Goal: Transaction & Acquisition: Purchase product/service

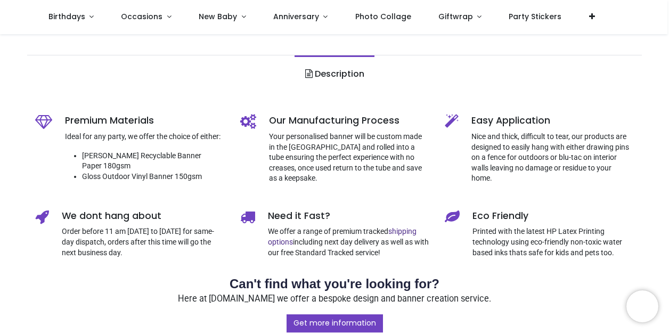
scroll to position [294, 0]
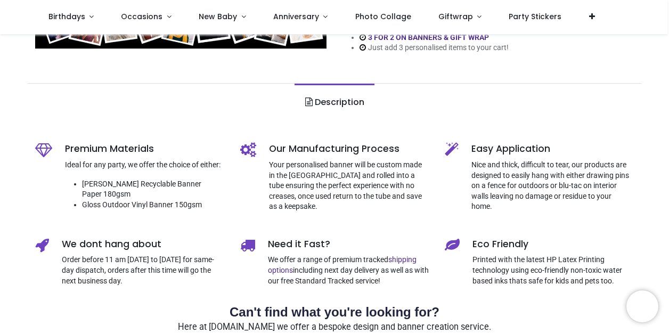
click at [330, 98] on link "Description" at bounding box center [334, 102] width 79 height 37
click at [343, 102] on link "Description" at bounding box center [334, 102] width 79 height 37
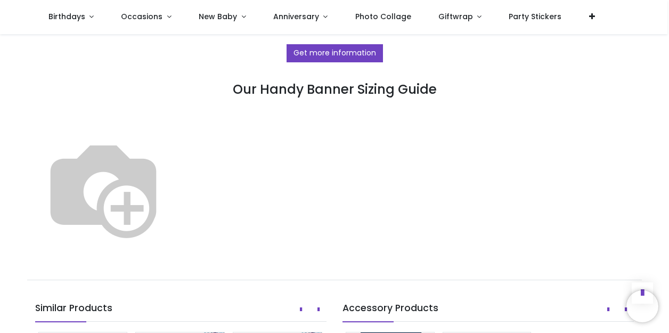
scroll to position [596, 0]
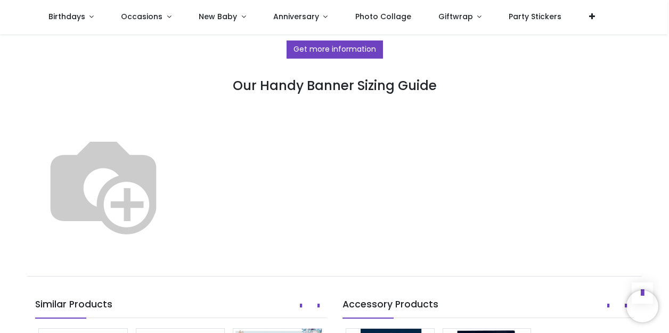
click at [172, 183] on img at bounding box center [103, 184] width 136 height 136
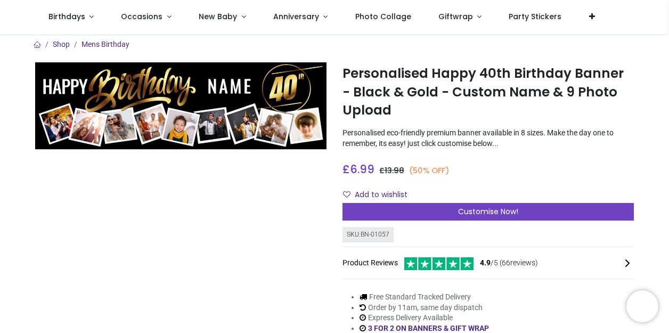
scroll to position [6, 0]
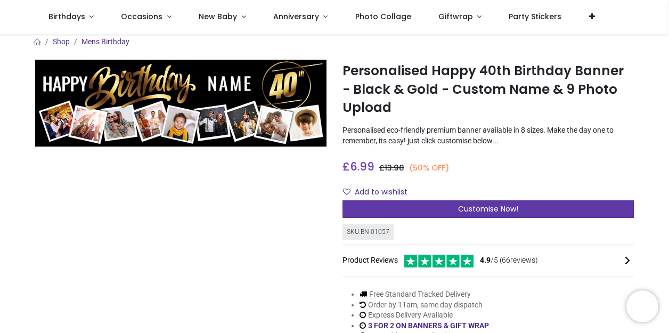
click at [498, 207] on span "Customise Now!" at bounding box center [488, 209] width 60 height 11
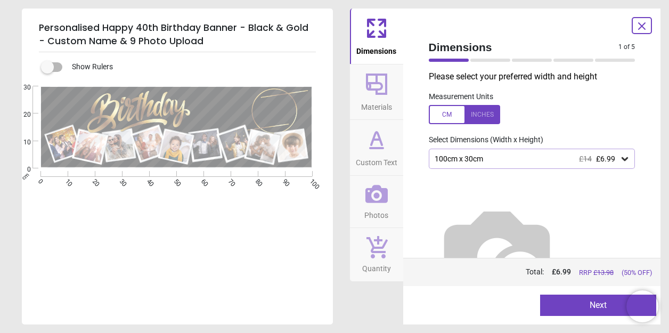
click at [620, 158] on icon at bounding box center [625, 158] width 11 height 11
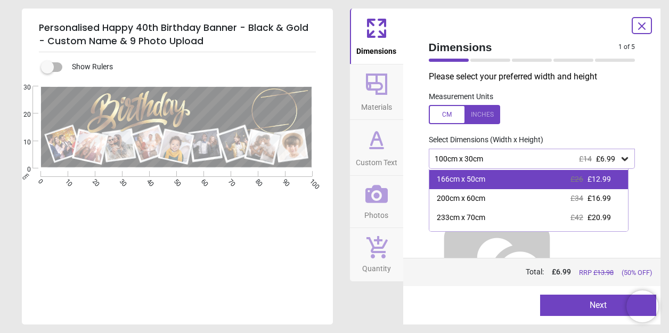
scroll to position [38, 0]
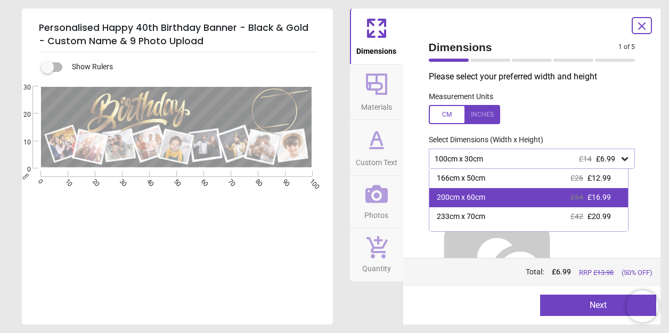
click at [489, 199] on div "200cm x 60cm £34 £16.99" at bounding box center [529, 197] width 199 height 19
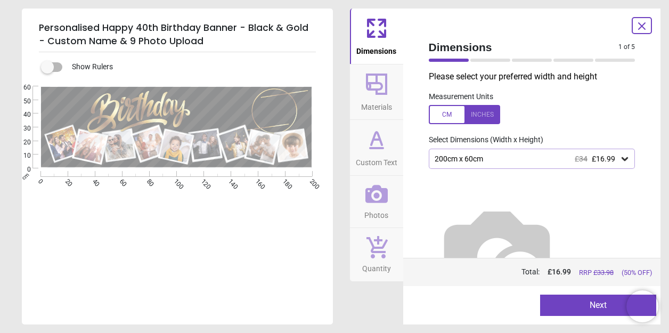
click at [594, 298] on button "Next" at bounding box center [598, 305] width 116 height 21
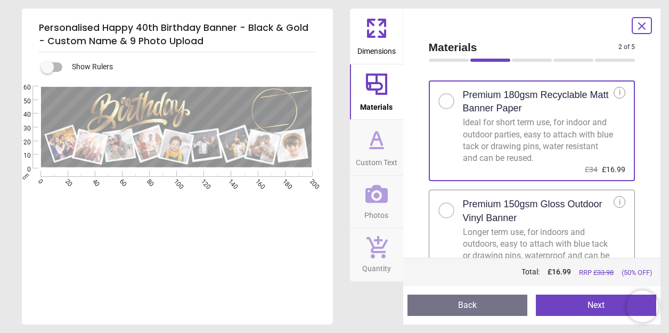
scroll to position [12, 0]
click at [447, 208] on div at bounding box center [446, 209] width 6 height 6
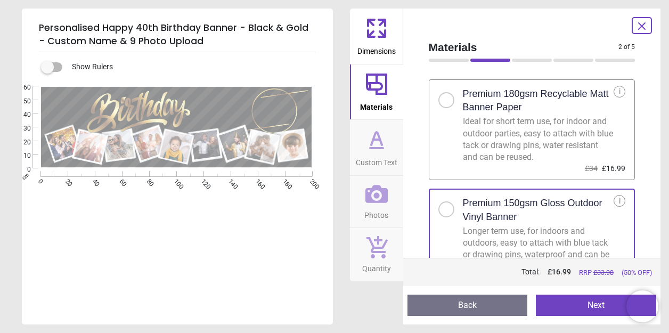
click at [595, 305] on button "Next" at bounding box center [596, 305] width 120 height 21
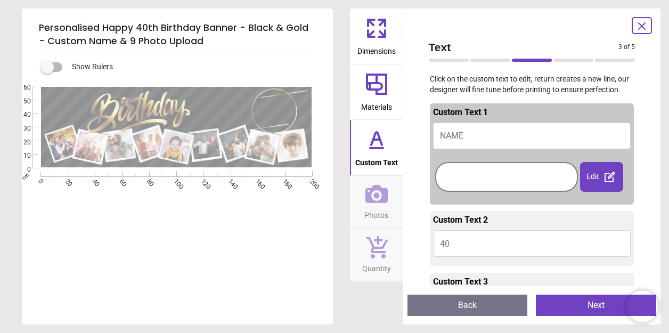
click at [450, 132] on span "NAME" at bounding box center [451, 136] width 23 height 10
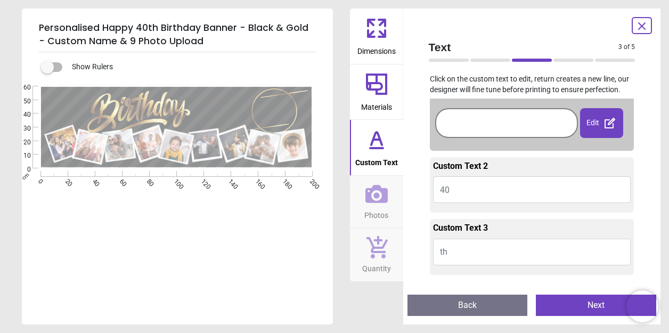
scroll to position [56, 0]
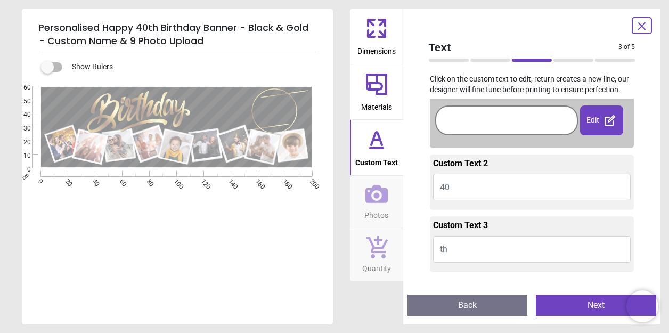
click at [460, 180] on button "40" at bounding box center [532, 187] width 198 height 27
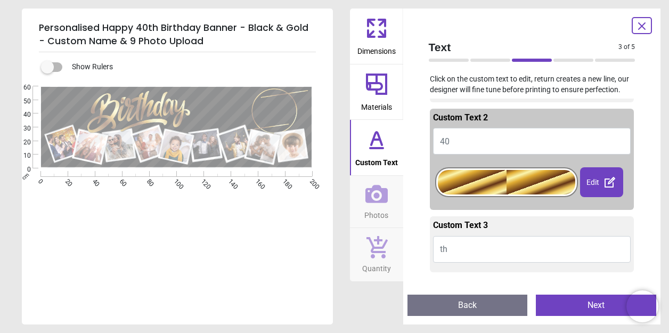
click at [451, 252] on button "th" at bounding box center [532, 249] width 198 height 27
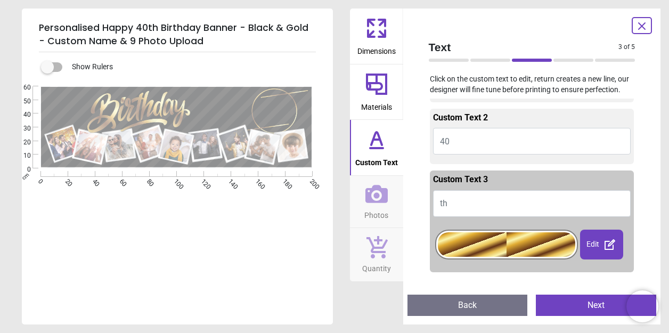
click at [460, 202] on button "th" at bounding box center [532, 203] width 198 height 27
click at [642, 27] on icon at bounding box center [642, 26] width 6 height 6
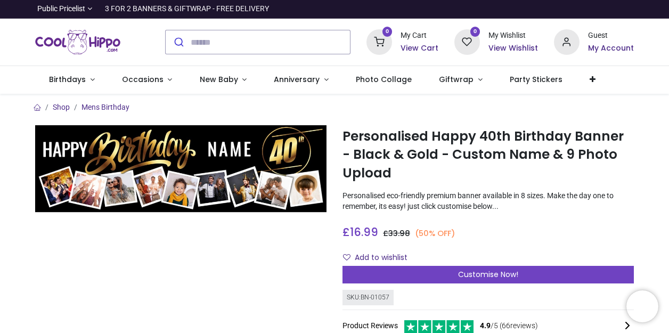
scroll to position [0, 0]
click at [296, 82] on span "Anniversary" at bounding box center [297, 79] width 46 height 11
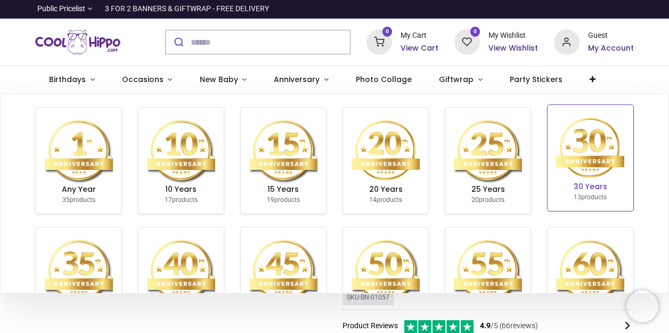
click at [590, 158] on img at bounding box center [590, 148] width 68 height 68
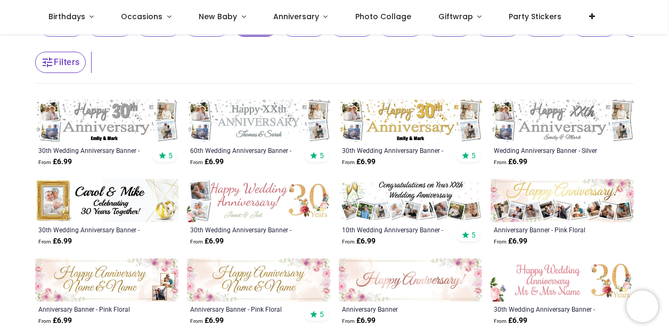
scroll to position [126, 0]
click at [130, 122] on img at bounding box center [106, 121] width 143 height 43
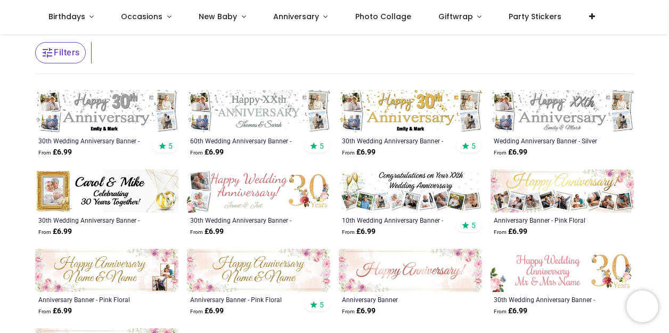
scroll to position [131, 0]
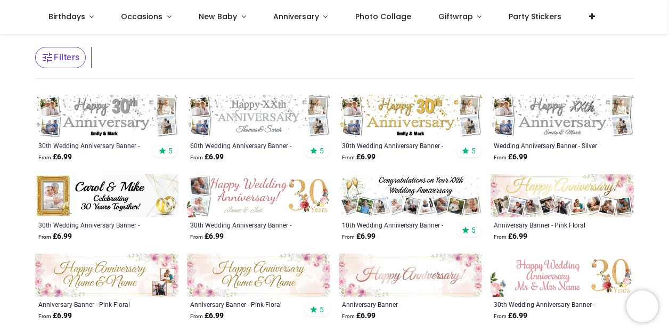
click at [401, 199] on img at bounding box center [410, 195] width 143 height 43
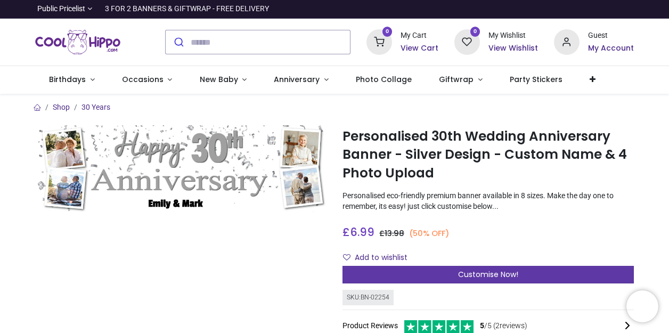
click at [495, 269] on span "Customise Now!" at bounding box center [488, 274] width 60 height 11
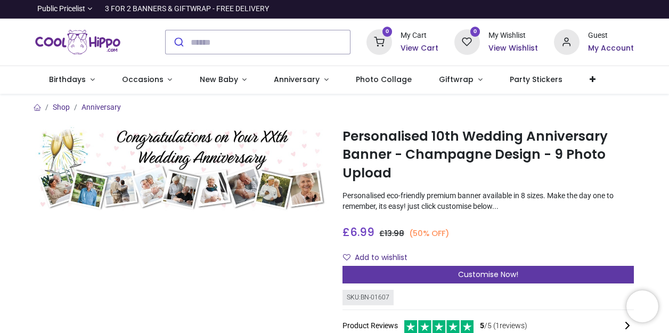
click at [494, 277] on span "Customise Now!" at bounding box center [488, 274] width 60 height 11
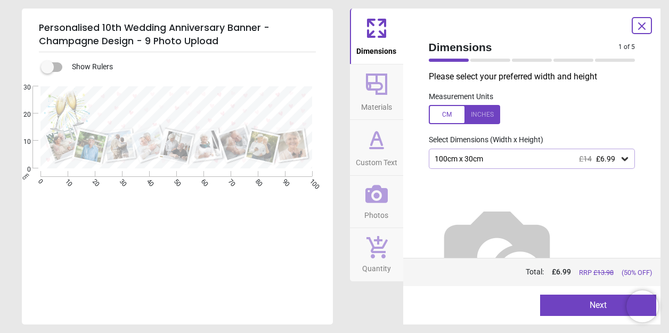
click at [622, 160] on icon at bounding box center [625, 159] width 6 height 4
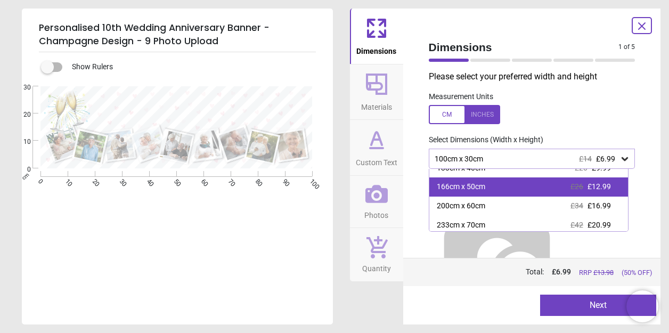
scroll to position [34, 0]
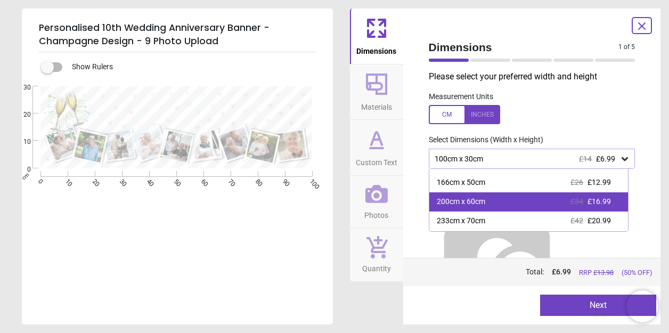
click at [486, 198] on div "200cm x 60cm" at bounding box center [461, 202] width 49 height 11
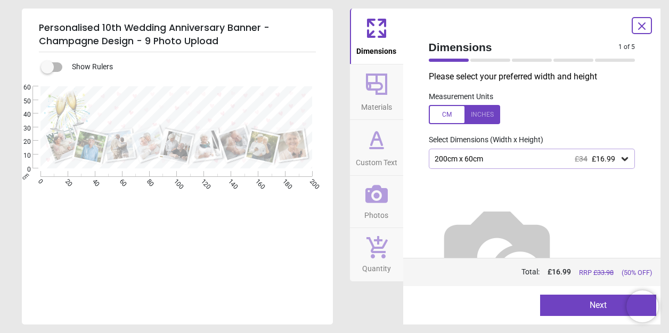
click at [598, 306] on button "Next" at bounding box center [598, 305] width 116 height 21
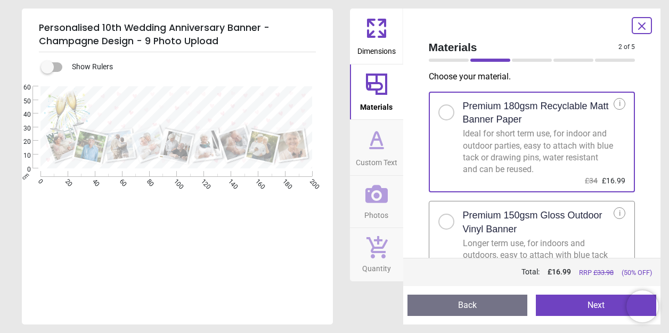
click at [447, 219] on div at bounding box center [446, 222] width 6 height 6
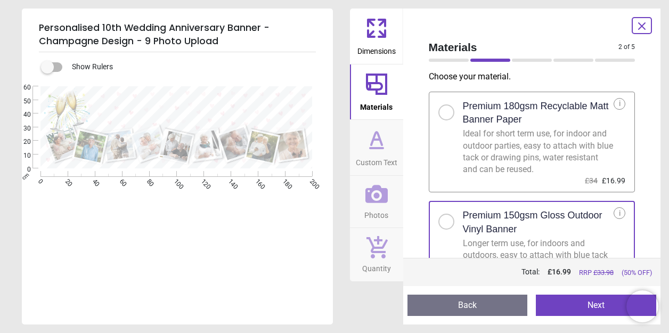
click at [588, 304] on button "Next" at bounding box center [596, 305] width 120 height 21
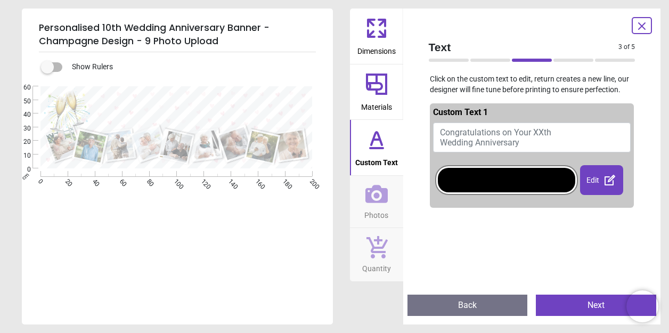
click at [547, 127] on span "Congratulations on Your XXth Wedding Anniversary" at bounding box center [495, 137] width 111 height 20
click at [442, 130] on span "Congratulations on Your XXth Wedding Anniversary" at bounding box center [495, 137] width 111 height 20
click at [446, 132] on span "Congratulations on Your XXth Wedding Anniversary" at bounding box center [495, 137] width 111 height 20
click at [521, 185] on div at bounding box center [507, 180] width 138 height 25
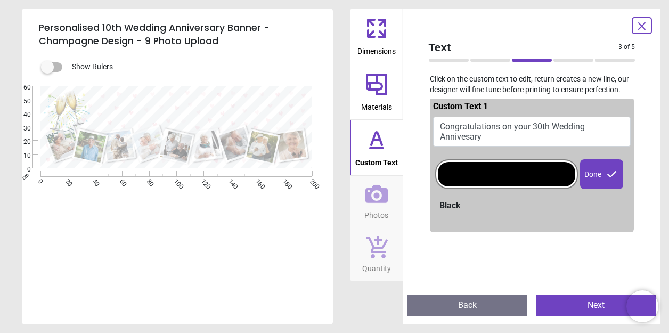
scroll to position [3, 0]
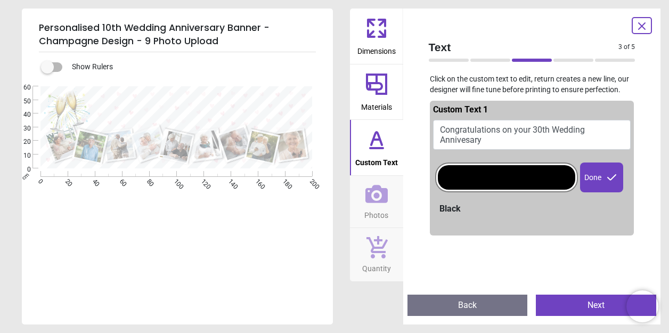
click at [553, 175] on div at bounding box center [507, 177] width 138 height 25
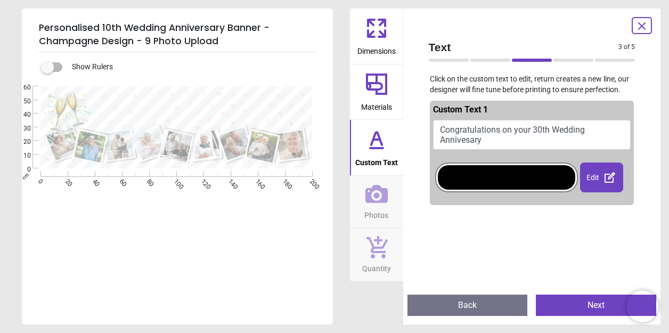
click at [567, 180] on div at bounding box center [507, 177] width 138 height 25
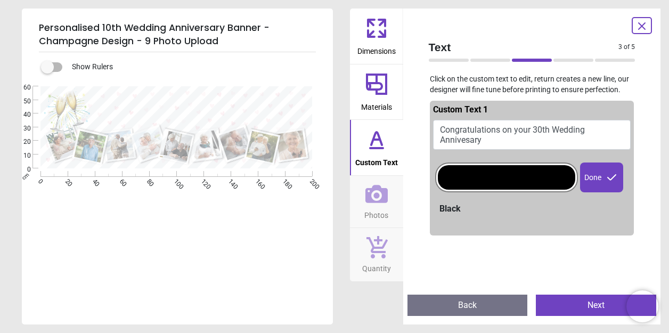
click at [496, 134] on button "Congratulations on your 30th Wedding Annivesary" at bounding box center [532, 135] width 198 height 30
click at [494, 141] on button "Congratulations on your 30th Wedding Annivesary" at bounding box center [532, 135] width 198 height 30
click at [487, 131] on button "Congratulations on your 30th Wedding Annivesary" at bounding box center [532, 135] width 198 height 30
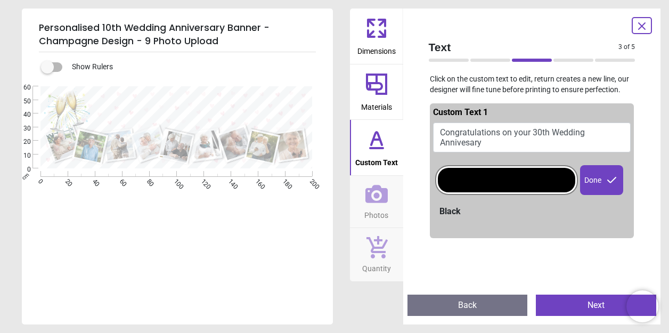
scroll to position [0, 0]
click at [588, 171] on div "Done" at bounding box center [601, 180] width 43 height 30
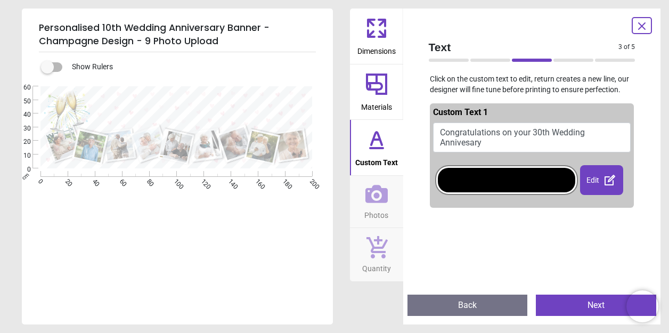
click at [541, 133] on button "Congratulations on your 30th Wedding Annivesary" at bounding box center [532, 138] width 198 height 30
click at [235, 115] on textarea "**********" at bounding box center [195, 106] width 217 height 36
type textarea "**********"
click at [604, 181] on icon at bounding box center [610, 180] width 13 height 13
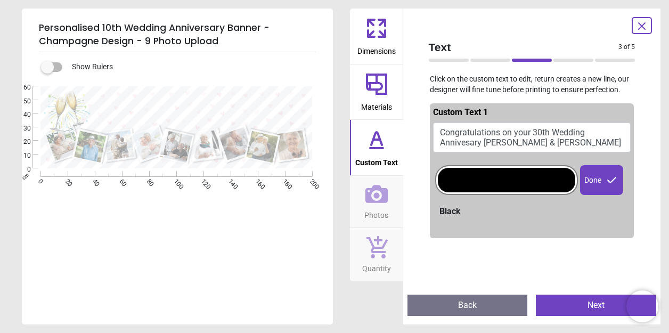
click at [606, 181] on icon at bounding box center [612, 180] width 13 height 13
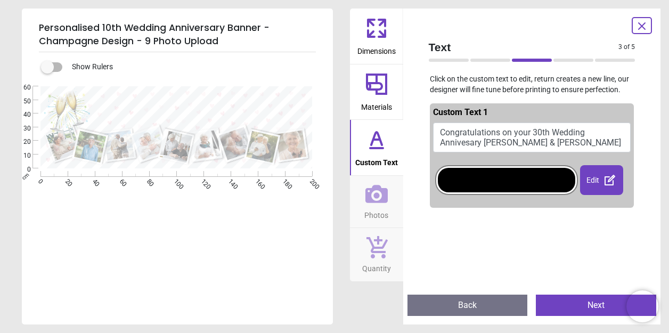
click at [599, 303] on button "Next" at bounding box center [596, 305] width 120 height 21
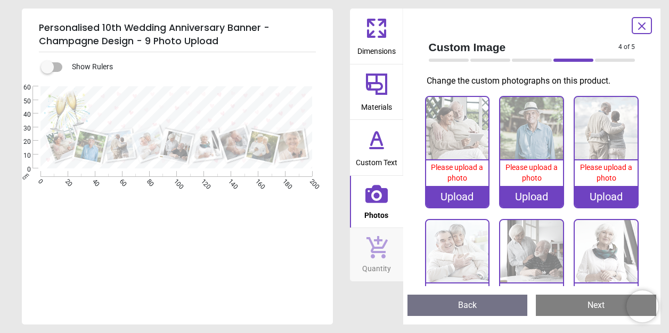
click at [456, 190] on div "Upload" at bounding box center [457, 196] width 63 height 21
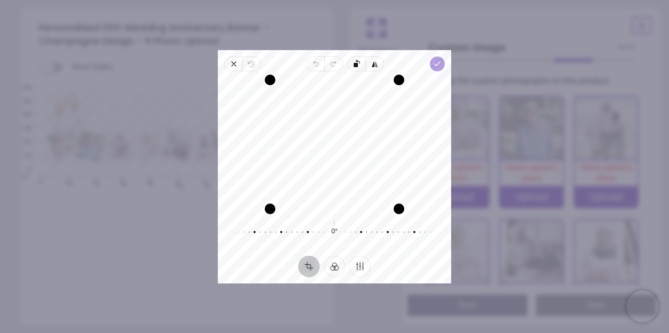
click at [439, 65] on icon "button" at bounding box center [437, 64] width 9 height 9
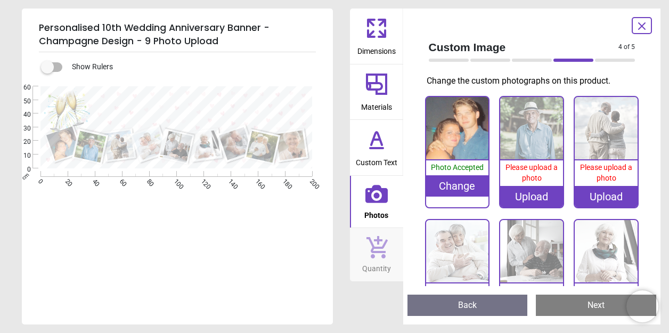
click at [531, 195] on div "Upload" at bounding box center [531, 196] width 63 height 21
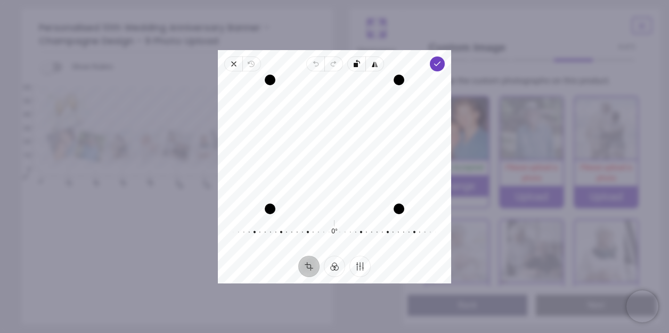
drag, startPoint x: 348, startPoint y: 151, endPoint x: 370, endPoint y: 167, distance: 26.8
click at [370, 167] on div "Recenter" at bounding box center [335, 144] width 216 height 129
click at [350, 141] on div "Recenter" at bounding box center [335, 144] width 216 height 129
click at [435, 65] on icon "button" at bounding box center [437, 64] width 9 height 9
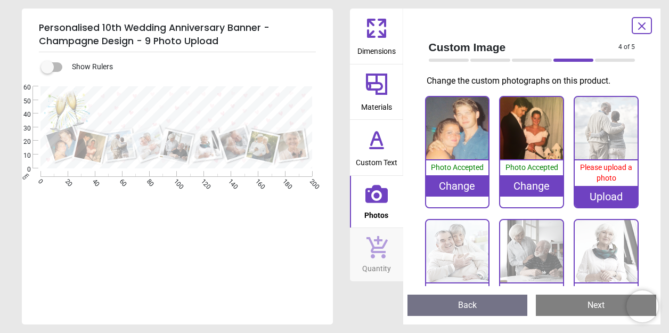
click at [601, 198] on div "Upload" at bounding box center [606, 196] width 63 height 21
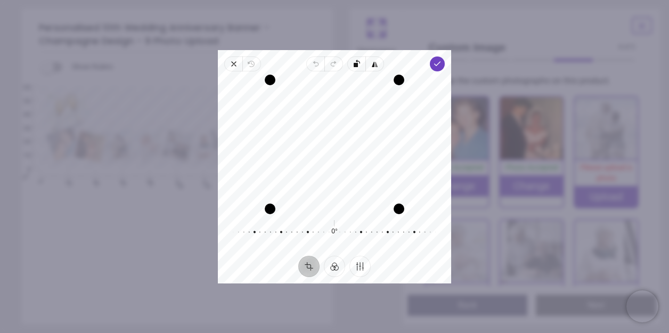
drag, startPoint x: 342, startPoint y: 151, endPoint x: 348, endPoint y: 173, distance: 23.3
click at [348, 173] on div "Recenter" at bounding box center [335, 144] width 216 height 129
click at [435, 68] on span "Done" at bounding box center [437, 63] width 15 height 15
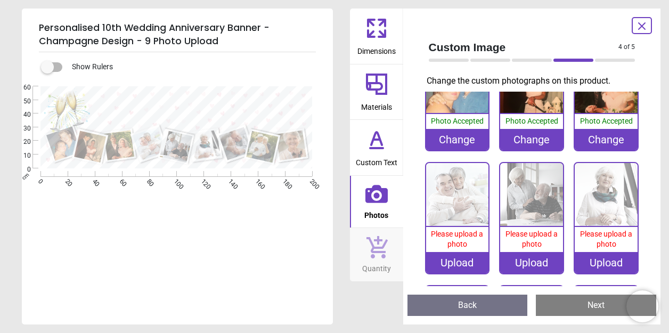
scroll to position [48, 0]
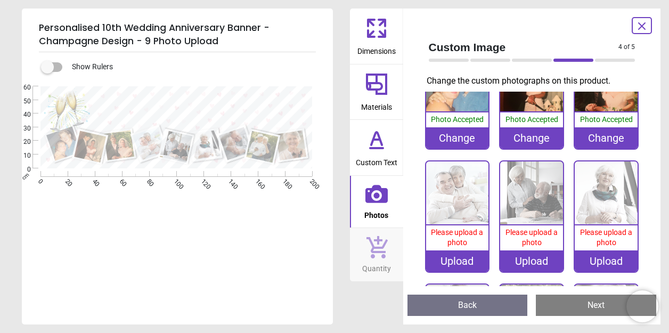
click at [455, 256] on div "Upload" at bounding box center [457, 260] width 63 height 21
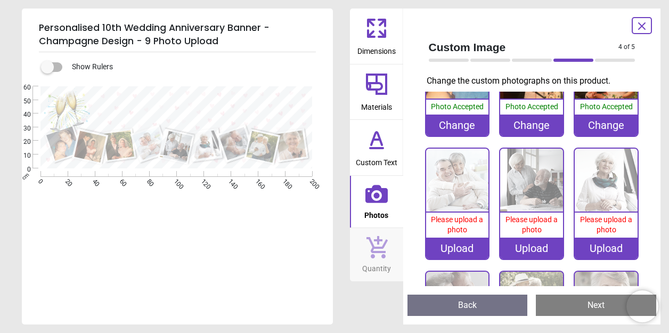
scroll to position [61, 0]
click at [460, 241] on div "Upload" at bounding box center [457, 248] width 63 height 21
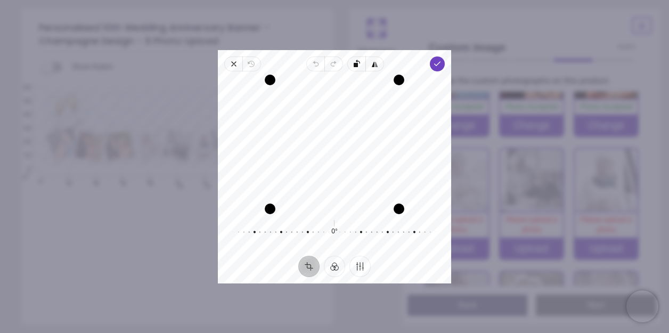
drag, startPoint x: 364, startPoint y: 151, endPoint x: 359, endPoint y: 164, distance: 13.9
click at [359, 164] on div "Recenter" at bounding box center [335, 144] width 216 height 129
drag, startPoint x: 399, startPoint y: 193, endPoint x: 416, endPoint y: 216, distance: 29.0
click at [417, 219] on div "Recenter 0° Reset" at bounding box center [334, 163] width 233 height 184
drag, startPoint x: 400, startPoint y: 209, endPoint x: 407, endPoint y: 240, distance: 31.0
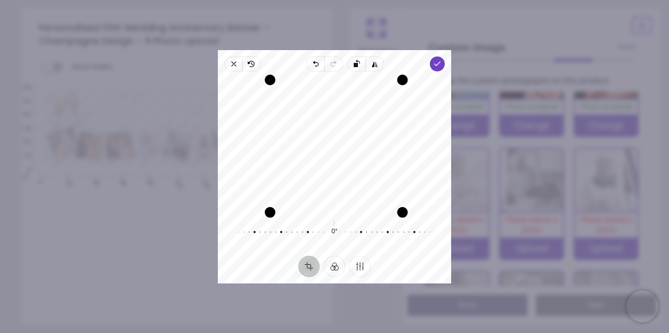
click at [407, 240] on div "Recenter 0° Reset" at bounding box center [334, 163] width 233 height 184
drag, startPoint x: 351, startPoint y: 169, endPoint x: 354, endPoint y: 174, distance: 6.5
click at [354, 174] on div "Recenter" at bounding box center [335, 144] width 216 height 129
click at [440, 64] on icon "button" at bounding box center [437, 64] width 9 height 9
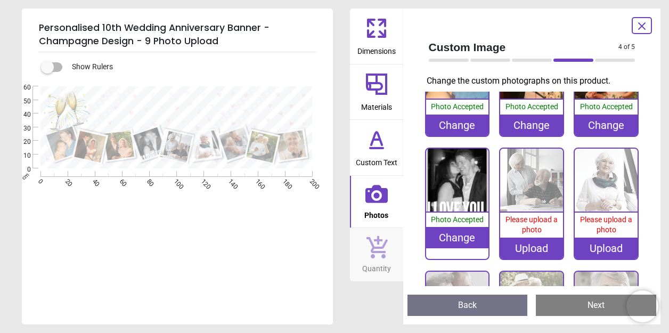
click at [526, 247] on div "Upload" at bounding box center [531, 248] width 63 height 21
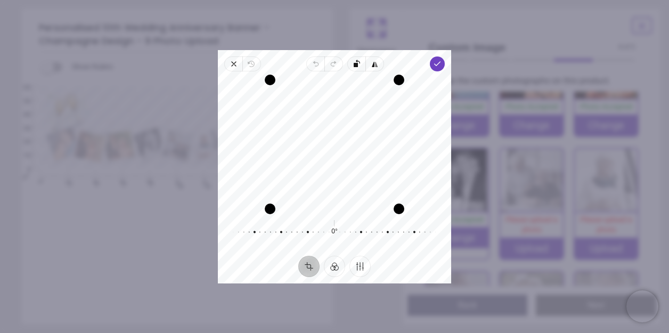
drag, startPoint x: 338, startPoint y: 158, endPoint x: 354, endPoint y: 158, distance: 16.5
click at [354, 158] on div "Recenter" at bounding box center [335, 144] width 216 height 129
click at [435, 67] on icon "button" at bounding box center [437, 64] width 9 height 9
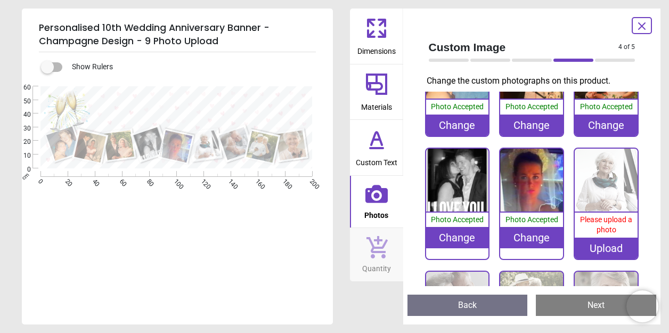
click at [605, 247] on div "Upload" at bounding box center [606, 248] width 63 height 21
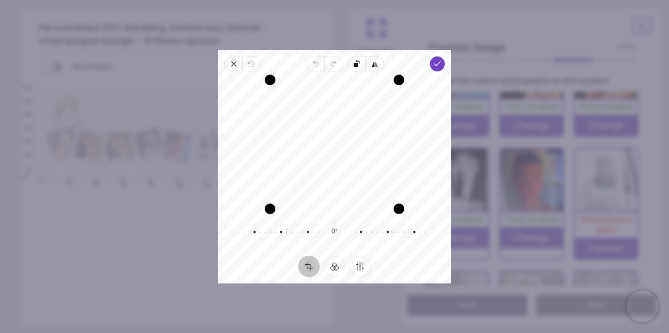
drag, startPoint x: 352, startPoint y: 166, endPoint x: 349, endPoint y: 183, distance: 17.4
click at [349, 183] on div "Recenter" at bounding box center [335, 144] width 216 height 129
click at [439, 65] on icon "button" at bounding box center [437, 64] width 9 height 9
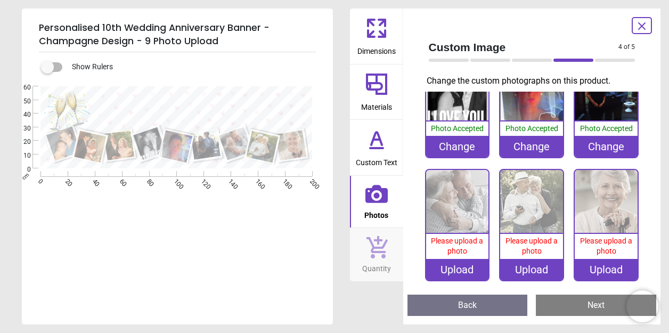
scroll to position [151, 0]
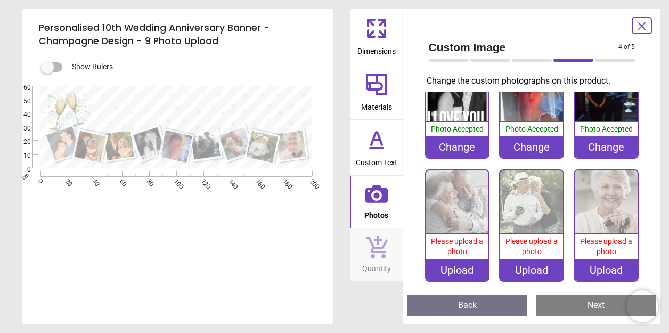
click at [455, 266] on div "Upload" at bounding box center [457, 270] width 63 height 21
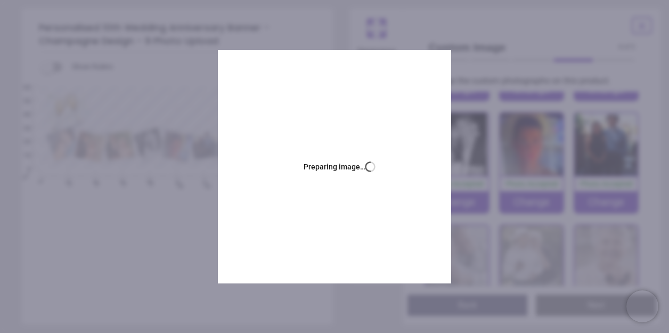
scroll to position [98, 0]
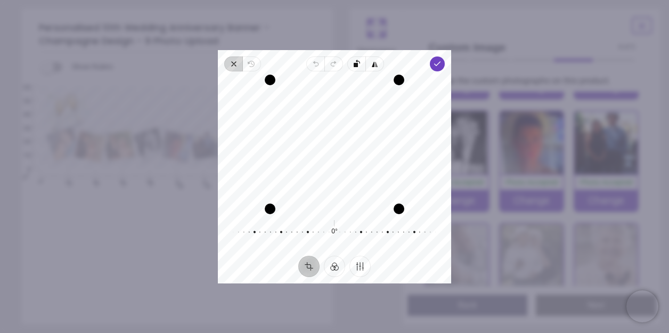
click at [230, 61] on icon "button" at bounding box center [234, 64] width 9 height 9
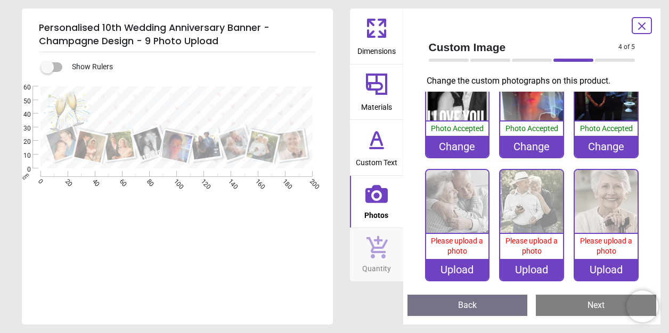
scroll to position [151, 0]
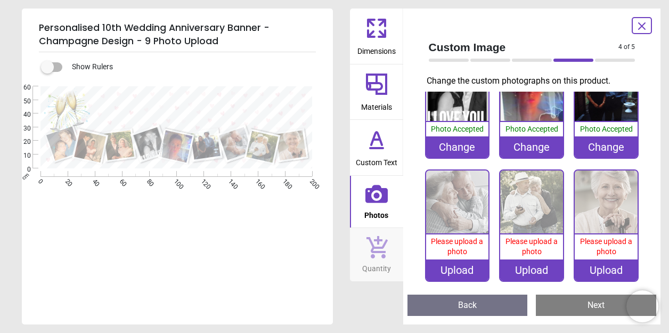
click at [460, 261] on div "Upload" at bounding box center [457, 270] width 63 height 21
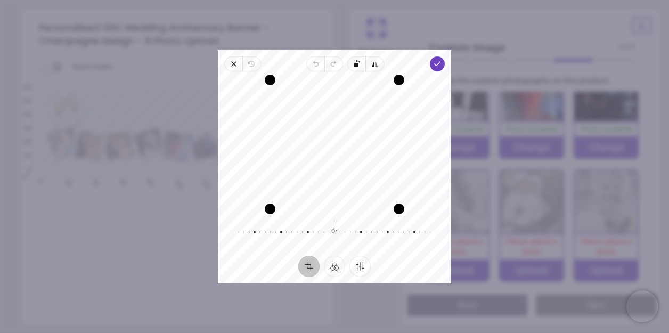
click at [352, 166] on div "Recenter" at bounding box center [335, 144] width 216 height 129
click at [438, 64] on polyline "button" at bounding box center [437, 64] width 6 height 4
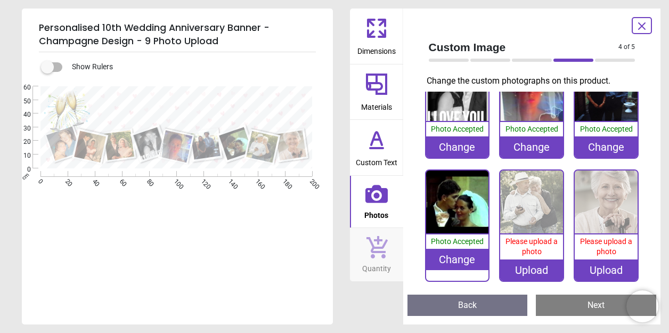
click at [531, 266] on div "Upload" at bounding box center [531, 270] width 63 height 21
click at [530, 261] on div "Upload" at bounding box center [531, 270] width 63 height 21
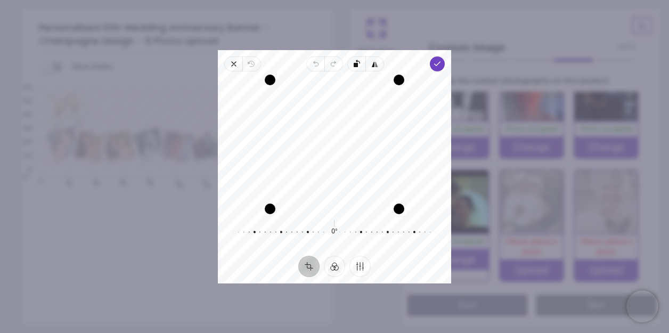
drag, startPoint x: 368, startPoint y: 149, endPoint x: 388, endPoint y: 149, distance: 19.7
click at [388, 149] on div "Recenter" at bounding box center [335, 144] width 216 height 129
click at [435, 66] on icon "button" at bounding box center [437, 64] width 9 height 9
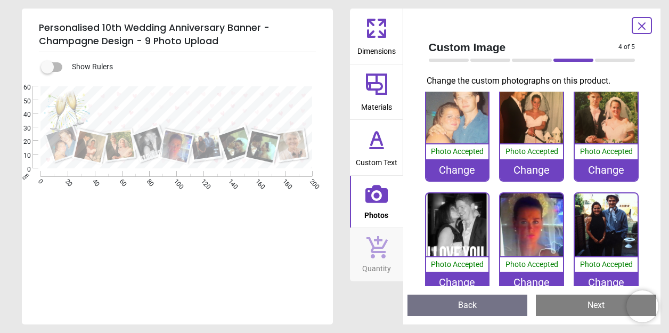
scroll to position [20, 0]
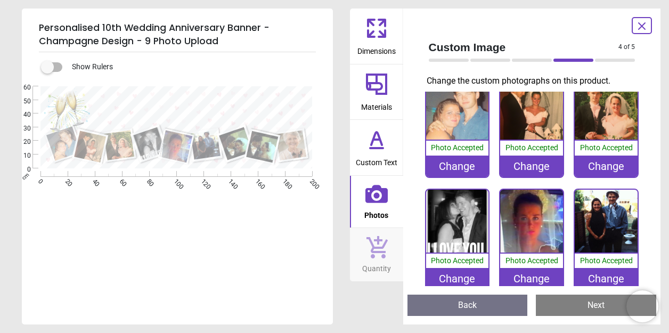
click at [522, 163] on div "Change" at bounding box center [531, 166] width 63 height 21
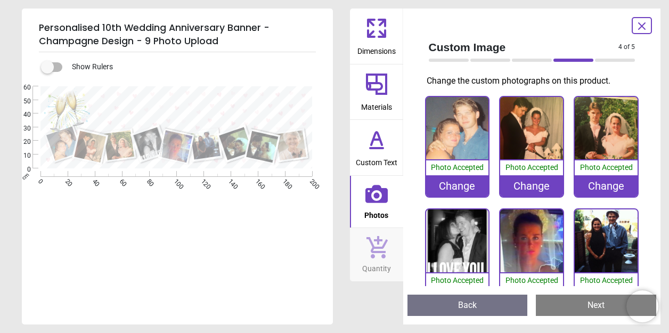
scroll to position [0, 0]
click at [528, 184] on div "Change" at bounding box center [531, 185] width 63 height 21
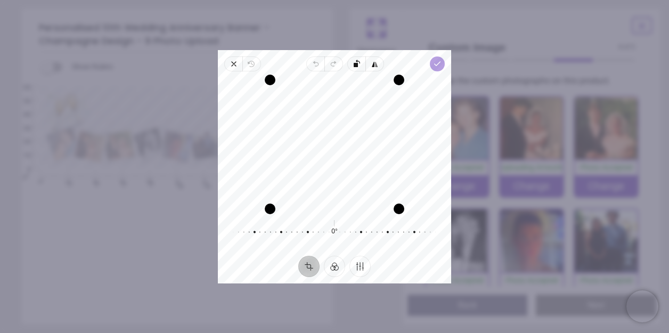
click at [437, 65] on polyline "button" at bounding box center [437, 64] width 6 height 4
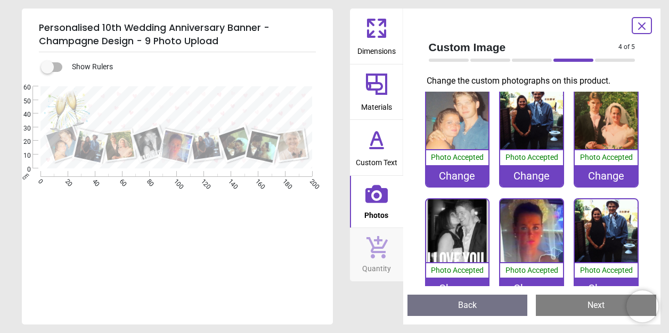
scroll to position [14, 0]
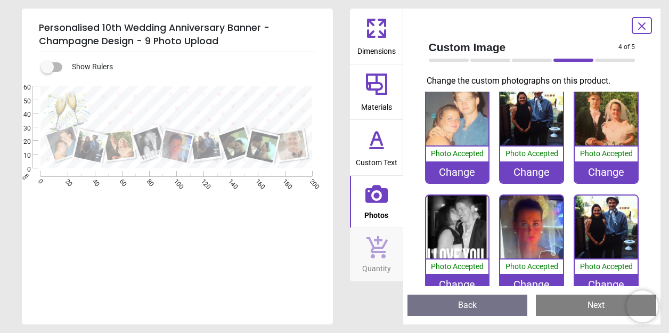
click at [597, 173] on div "Change" at bounding box center [606, 171] width 63 height 21
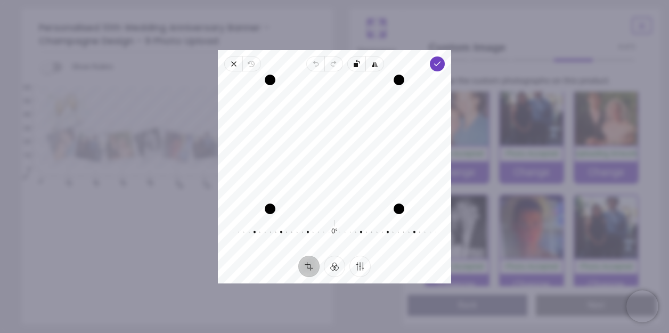
drag, startPoint x: 353, startPoint y: 174, endPoint x: 369, endPoint y: 174, distance: 16.5
click at [369, 174] on div "Recenter" at bounding box center [335, 144] width 216 height 129
drag, startPoint x: 354, startPoint y: 144, endPoint x: 347, endPoint y: 147, distance: 7.4
click at [347, 147] on div "Recenter" at bounding box center [335, 144] width 216 height 129
click at [437, 67] on icon "button" at bounding box center [437, 64] width 9 height 9
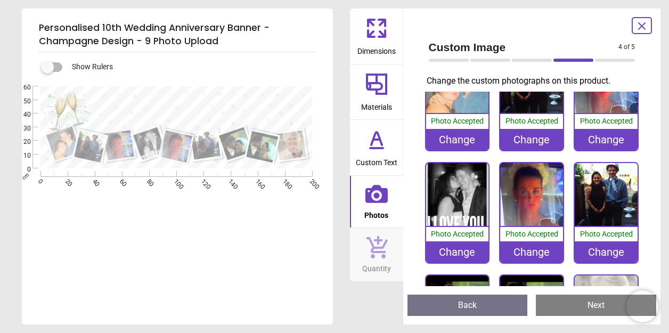
scroll to position [47, 0]
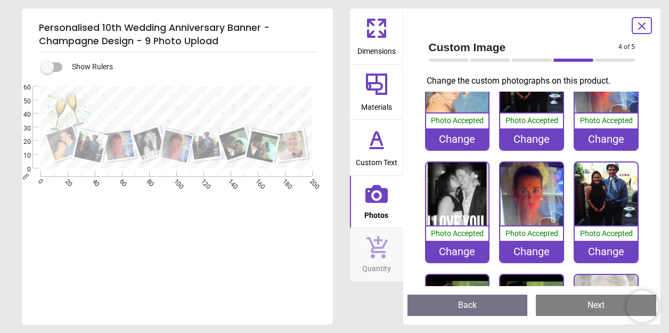
click at [459, 245] on div "Change" at bounding box center [457, 251] width 63 height 21
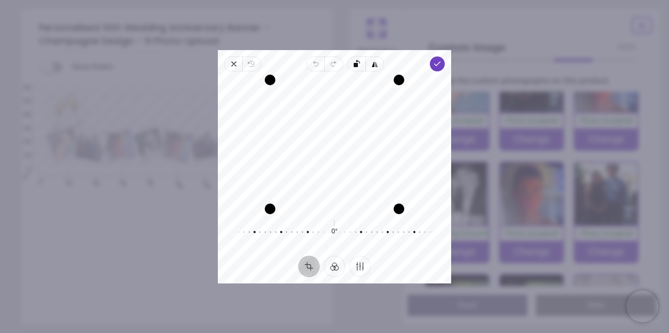
drag, startPoint x: 300, startPoint y: 127, endPoint x: 311, endPoint y: 145, distance: 21.0
click at [311, 145] on div "Recenter" at bounding box center [335, 144] width 216 height 129
click at [437, 67] on icon "button" at bounding box center [437, 64] width 9 height 9
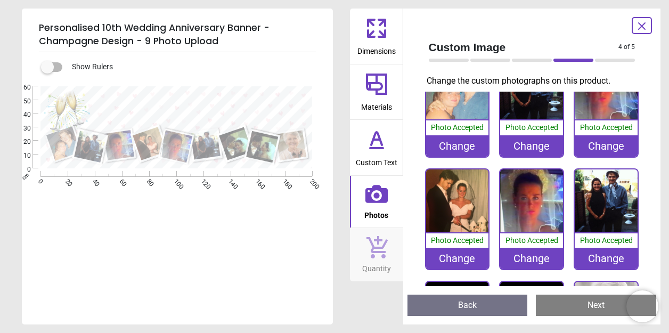
scroll to position [44, 0]
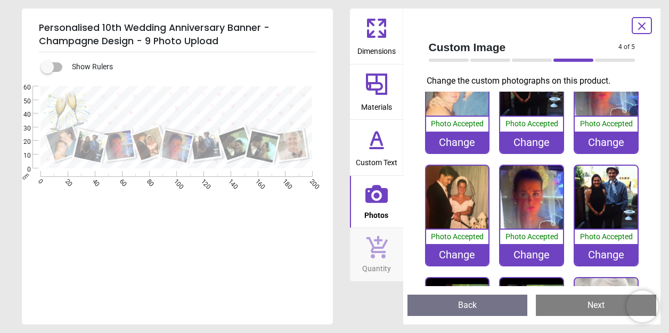
click at [528, 249] on div "Change" at bounding box center [531, 254] width 63 height 21
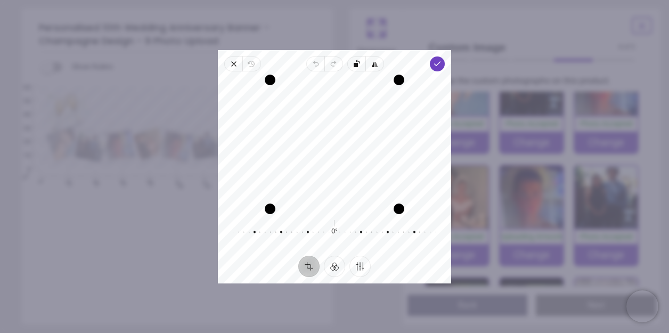
drag, startPoint x: 330, startPoint y: 145, endPoint x: 332, endPoint y: 158, distance: 13.5
click at [332, 158] on div "Recenter" at bounding box center [335, 144] width 216 height 129
click at [438, 66] on icon "button" at bounding box center [437, 64] width 9 height 9
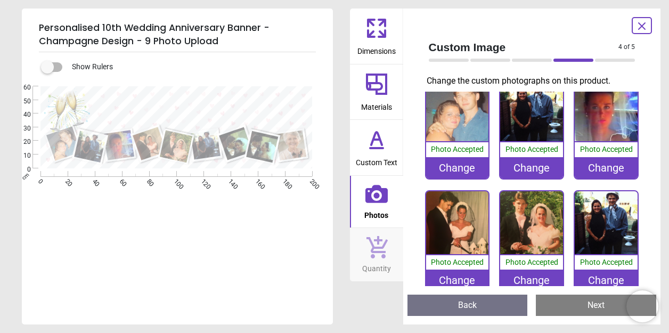
scroll to position [19, 0]
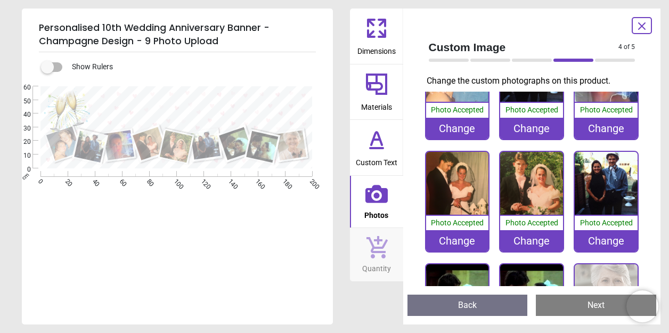
scroll to position [60, 0]
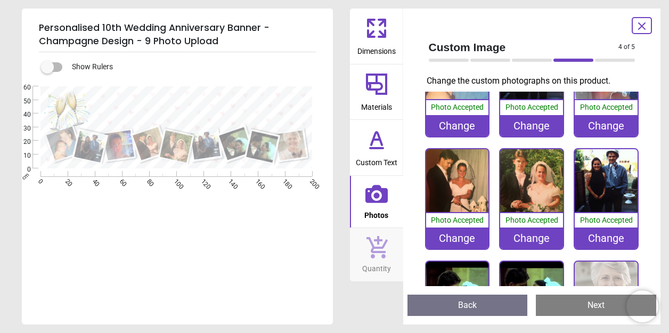
click at [603, 232] on div "Change" at bounding box center [606, 238] width 63 height 21
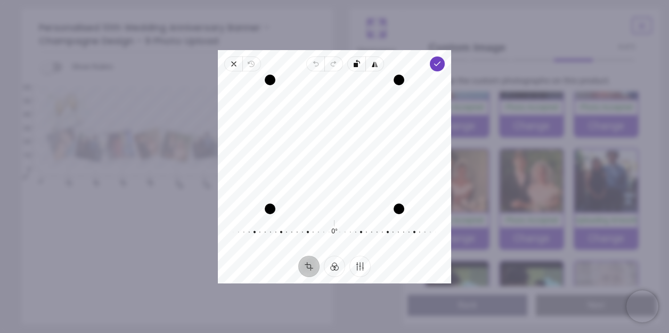
drag, startPoint x: 373, startPoint y: 148, endPoint x: 367, endPoint y: 147, distance: 5.4
click at [367, 147] on div "Recenter" at bounding box center [335, 144] width 216 height 129
drag, startPoint x: 271, startPoint y: 70, endPoint x: 272, endPoint y: 77, distance: 6.4
click at [272, 78] on div "Drag corner tl" at bounding box center [274, 83] width 11 height 11
drag, startPoint x: 272, startPoint y: 82, endPoint x: 274, endPoint y: 96, distance: 14.5
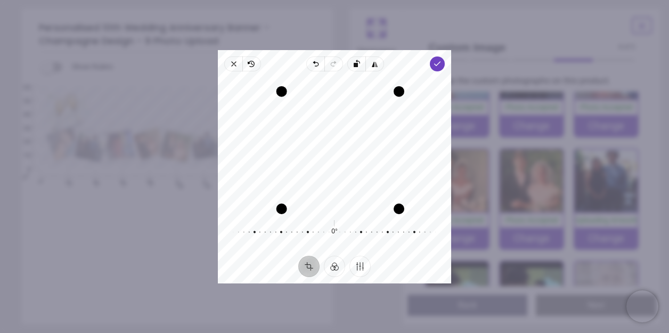
click at [277, 96] on div "Drag corner tl" at bounding box center [282, 91] width 11 height 11
drag, startPoint x: 317, startPoint y: 126, endPoint x: 327, endPoint y: 128, distance: 10.5
click at [327, 128] on div "Recenter" at bounding box center [335, 144] width 216 height 129
drag, startPoint x: 398, startPoint y: 210, endPoint x: 386, endPoint y: 199, distance: 16.2
click at [386, 199] on div "Drag corner br" at bounding box center [388, 197] width 11 height 11
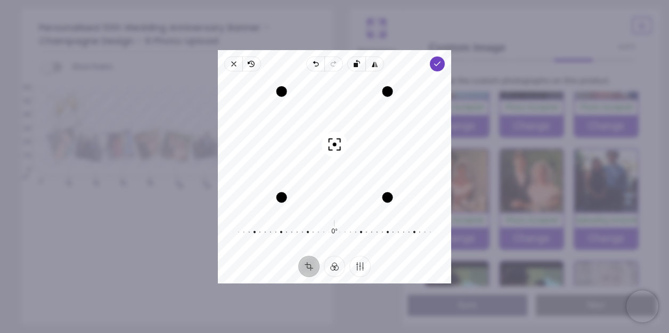
click at [405, 228] on div at bounding box center [329, 232] width 205 height 30
click at [436, 63] on icon "button" at bounding box center [437, 64] width 9 height 9
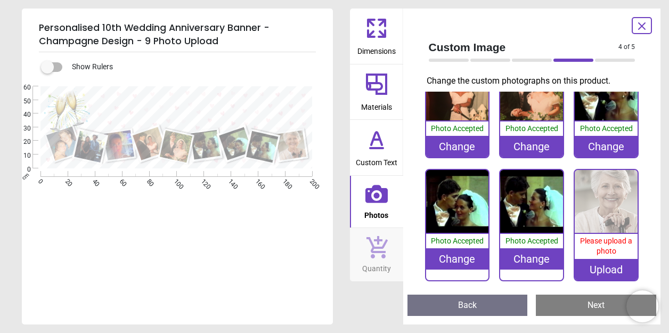
scroll to position [151, 0]
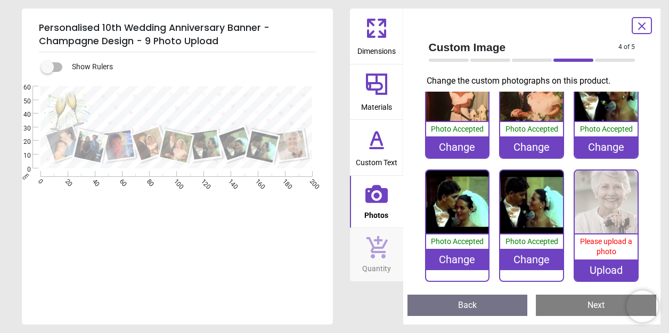
click at [535, 253] on div "Change" at bounding box center [531, 259] width 63 height 21
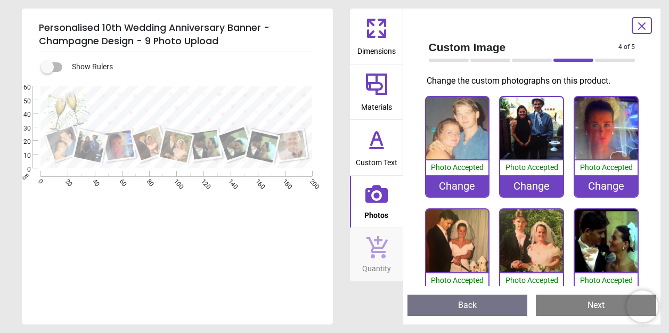
scroll to position [151, 0]
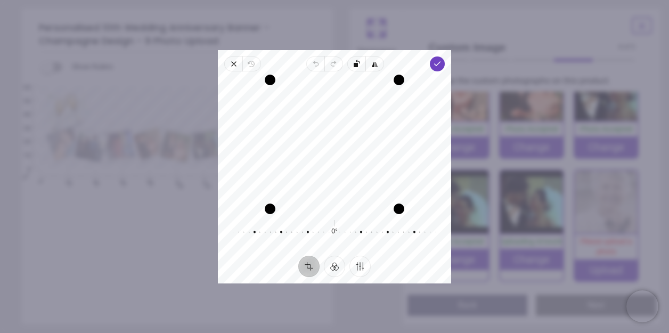
drag, startPoint x: 349, startPoint y: 155, endPoint x: 343, endPoint y: 173, distance: 19.0
click at [343, 173] on div "Recenter" at bounding box center [335, 144] width 216 height 129
click at [441, 66] on icon "button" at bounding box center [437, 64] width 9 height 9
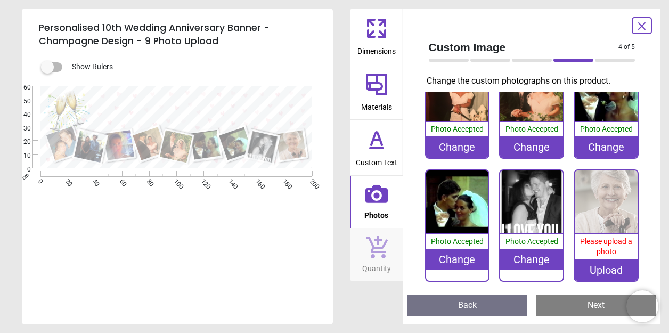
click at [537, 256] on div "Change" at bounding box center [531, 259] width 63 height 21
click at [536, 253] on div "Change" at bounding box center [531, 259] width 63 height 21
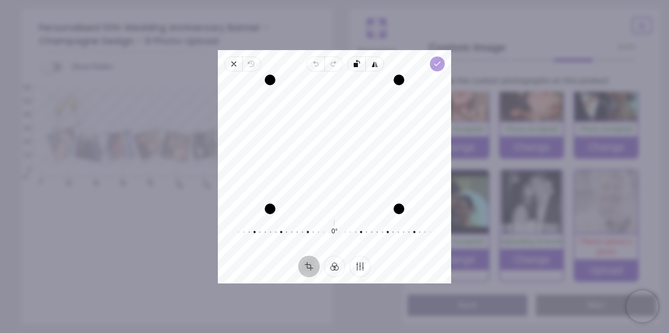
click at [439, 64] on icon "button" at bounding box center [437, 64] width 9 height 9
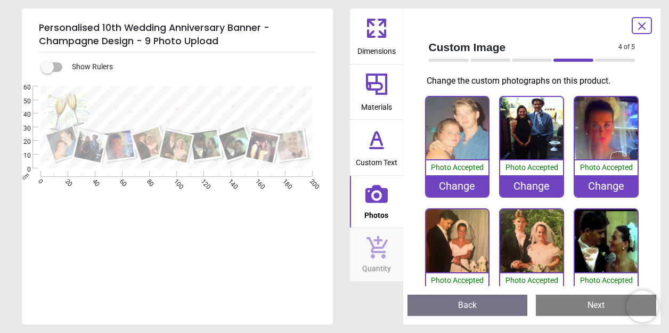
scroll to position [151, 0]
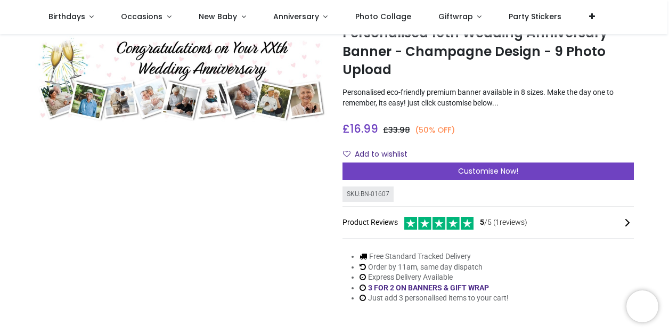
scroll to position [43, 0]
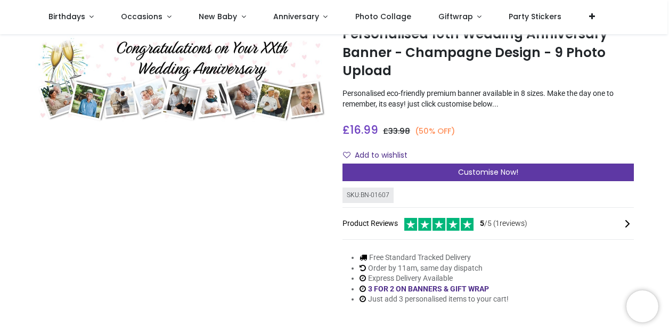
click at [495, 173] on span "Customise Now!" at bounding box center [488, 172] width 60 height 11
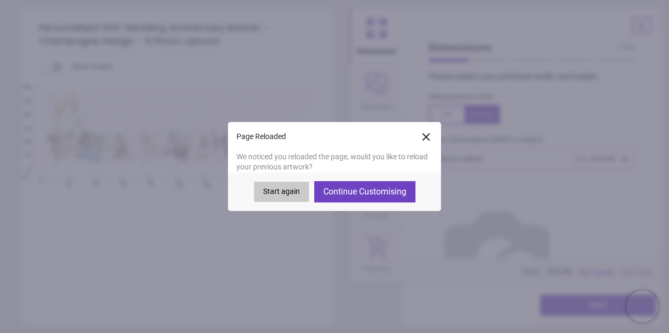
click at [379, 192] on button "Continue Customising" at bounding box center [364, 191] width 101 height 21
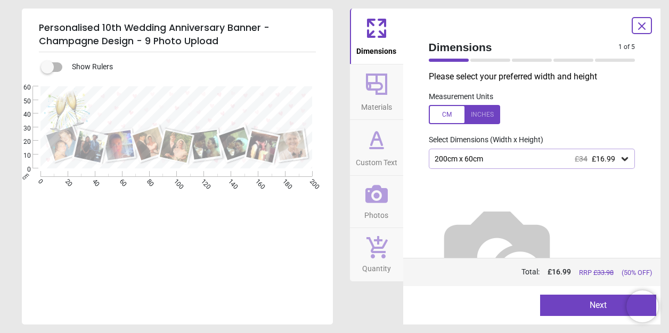
type textarea "**********"
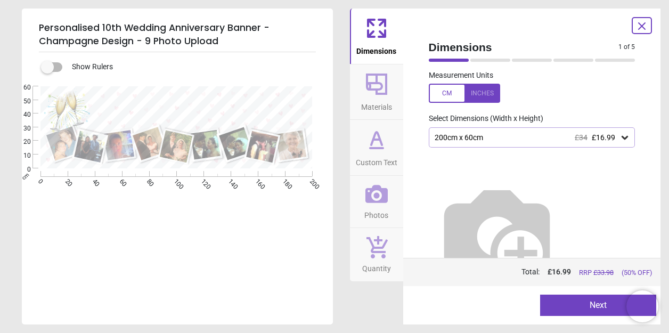
scroll to position [20, 0]
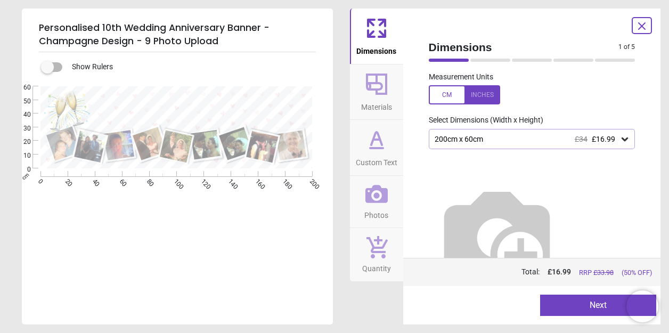
click at [596, 303] on button "Next" at bounding box center [598, 305] width 116 height 21
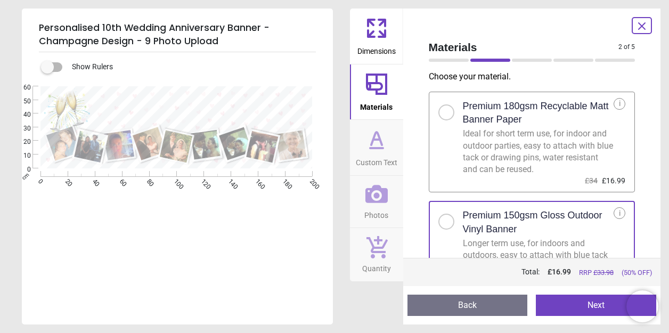
click at [597, 309] on button "Next" at bounding box center [596, 305] width 120 height 21
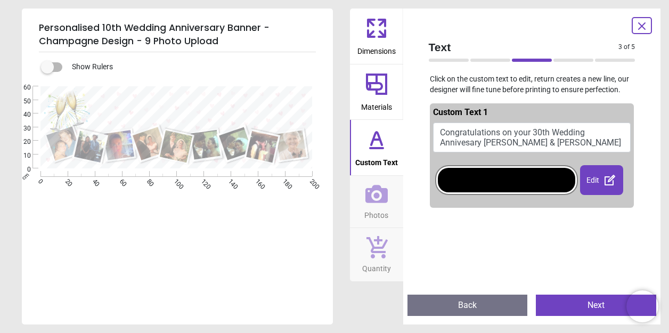
click at [596, 306] on button "Next" at bounding box center [596, 305] width 120 height 21
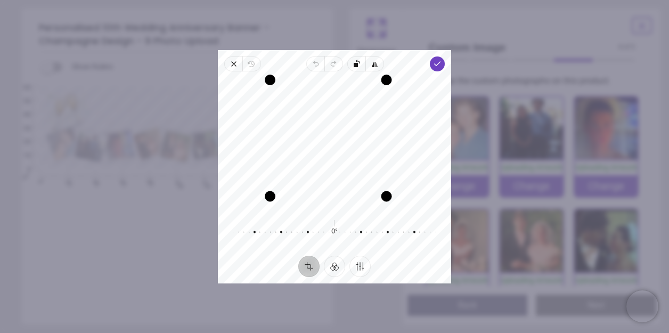
click at [388, 193] on div "Drag corner br" at bounding box center [387, 196] width 11 height 11
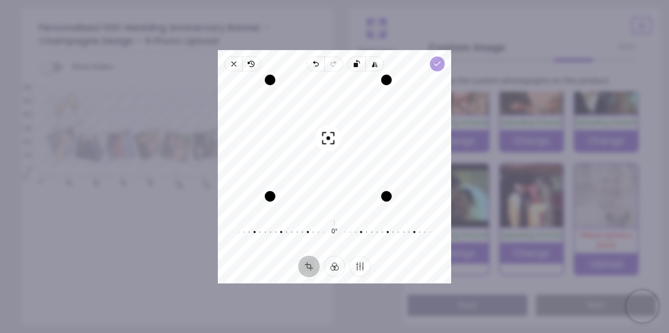
click at [435, 64] on polyline "button" at bounding box center [437, 64] width 6 height 4
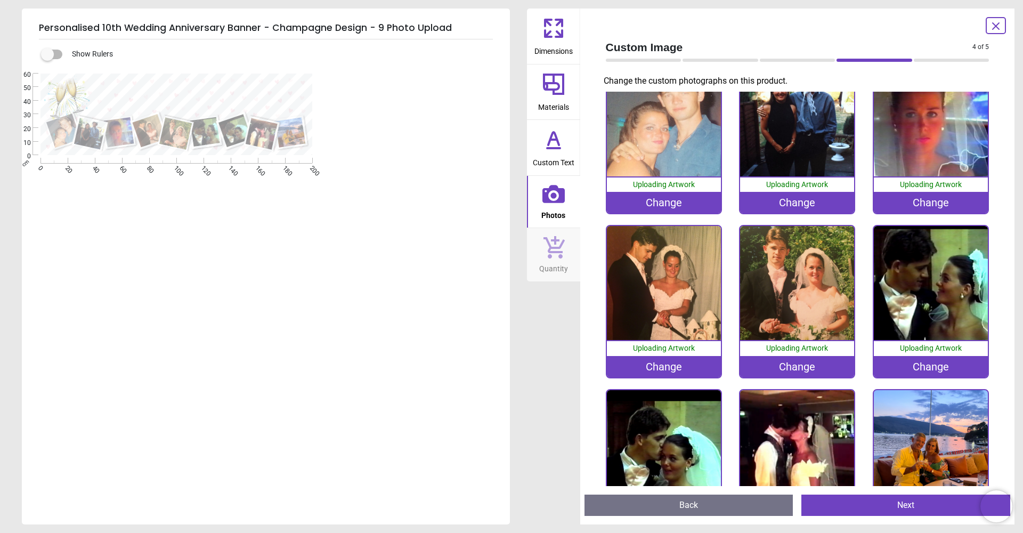
scroll to position [20, 0]
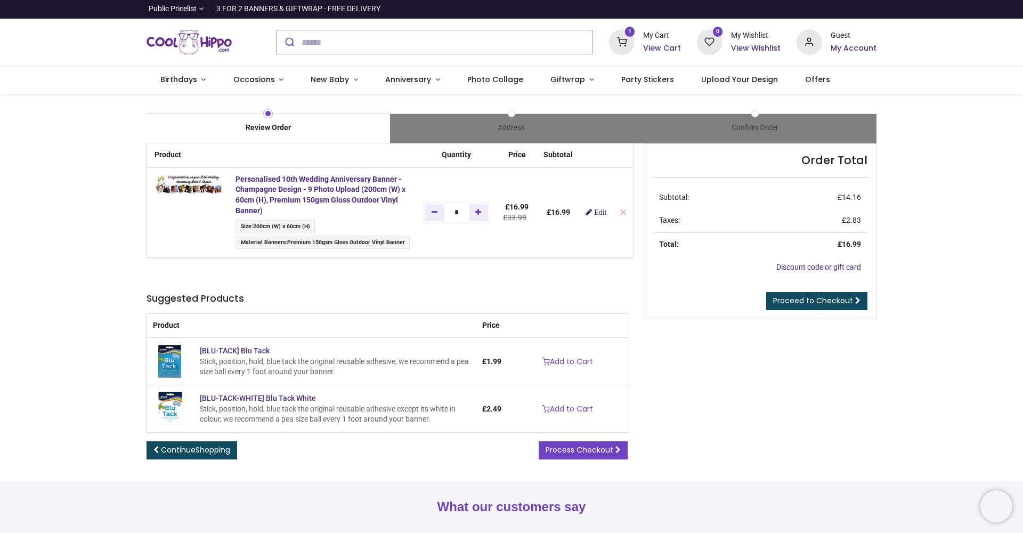
click at [607, 212] on span "Edit" at bounding box center [600, 211] width 12 height 7
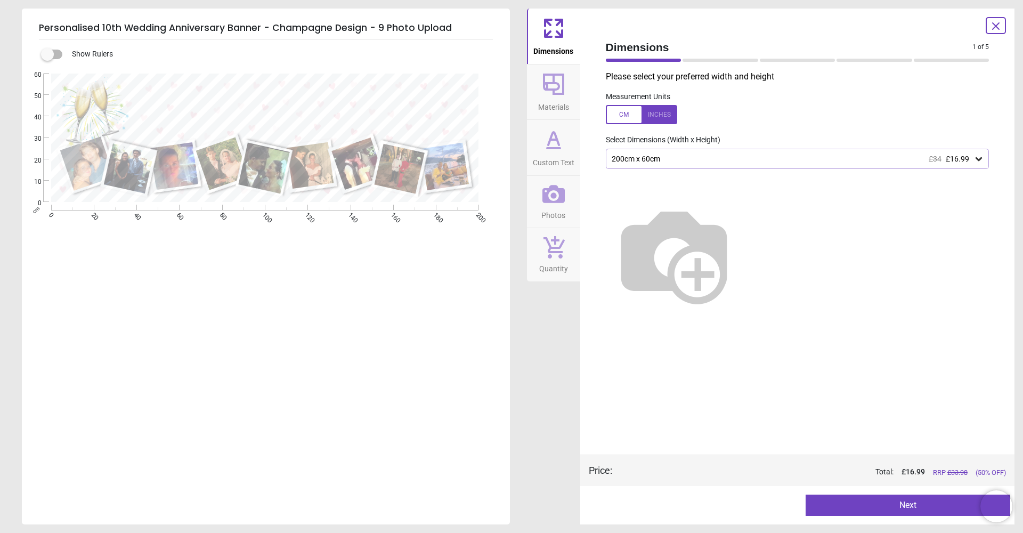
click at [910, 500] on button "Next" at bounding box center [908, 505] width 205 height 21
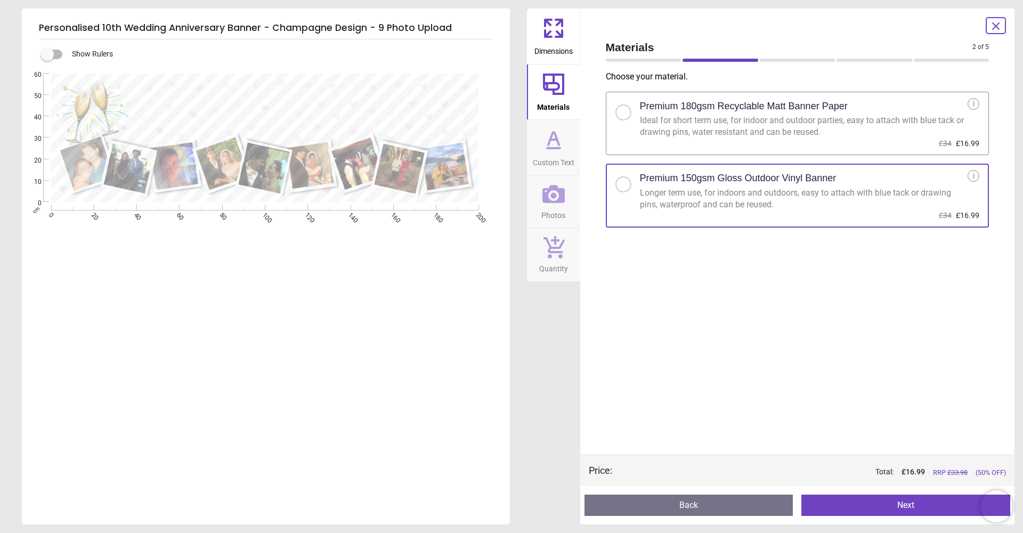
click at [913, 508] on button "Next" at bounding box center [906, 505] width 209 height 21
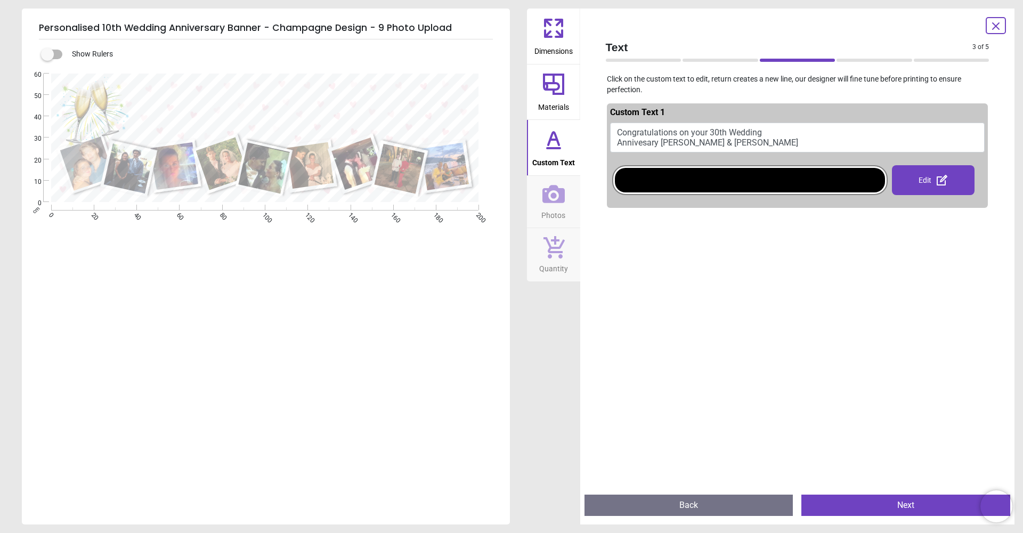
click at [649, 140] on button "Congratulations on your 30th Wedding Annivesary Nihat & Sharon" at bounding box center [797, 138] width 375 height 30
click at [244, 123] on textarea "**********" at bounding box center [296, 104] width 342 height 56
type textarea "**********"
click at [915, 507] on button "Next" at bounding box center [906, 505] width 209 height 21
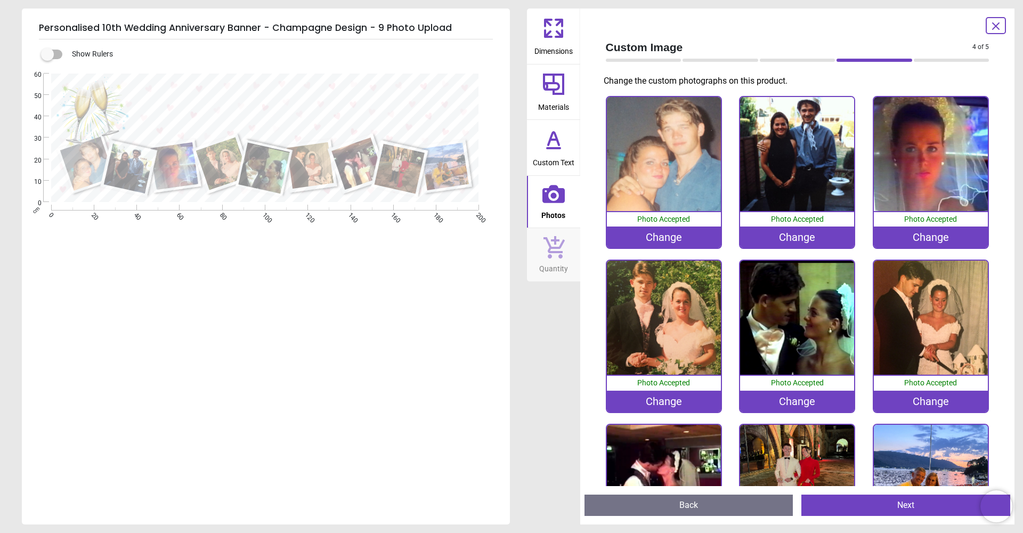
click at [913, 507] on button "Next" at bounding box center [906, 505] width 209 height 21
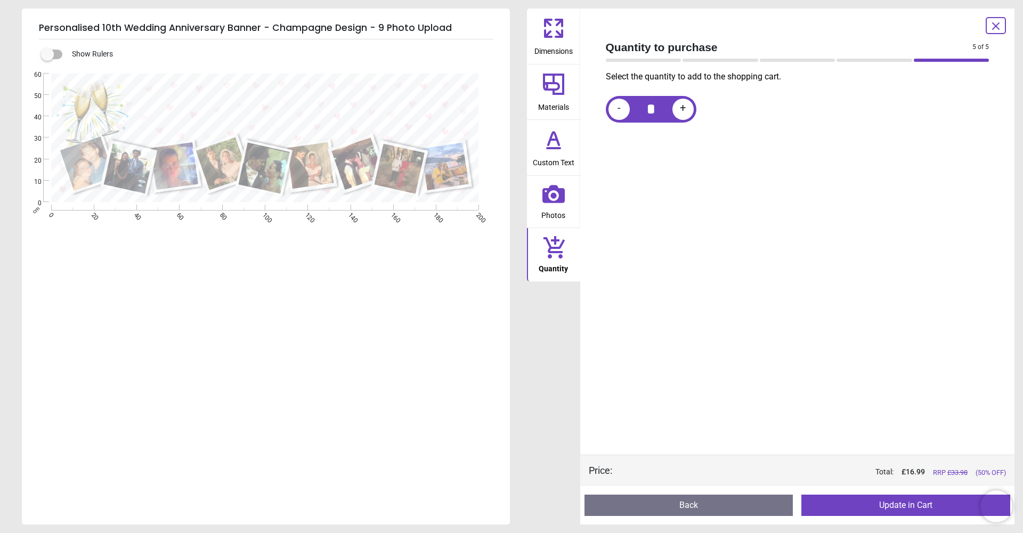
click at [914, 506] on button "Update in Cart" at bounding box center [906, 505] width 209 height 21
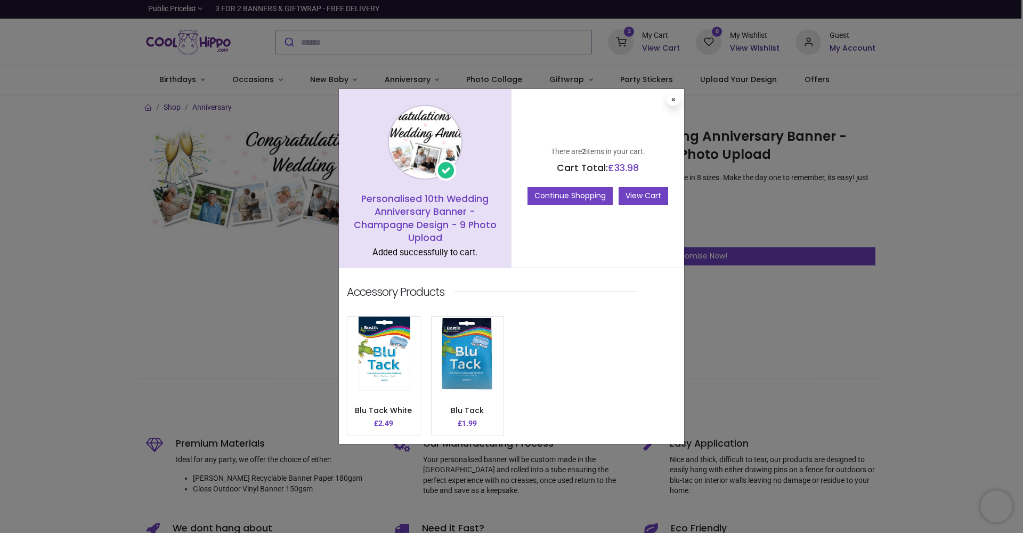
click at [641, 198] on link "View Cart" at bounding box center [644, 196] width 50 height 18
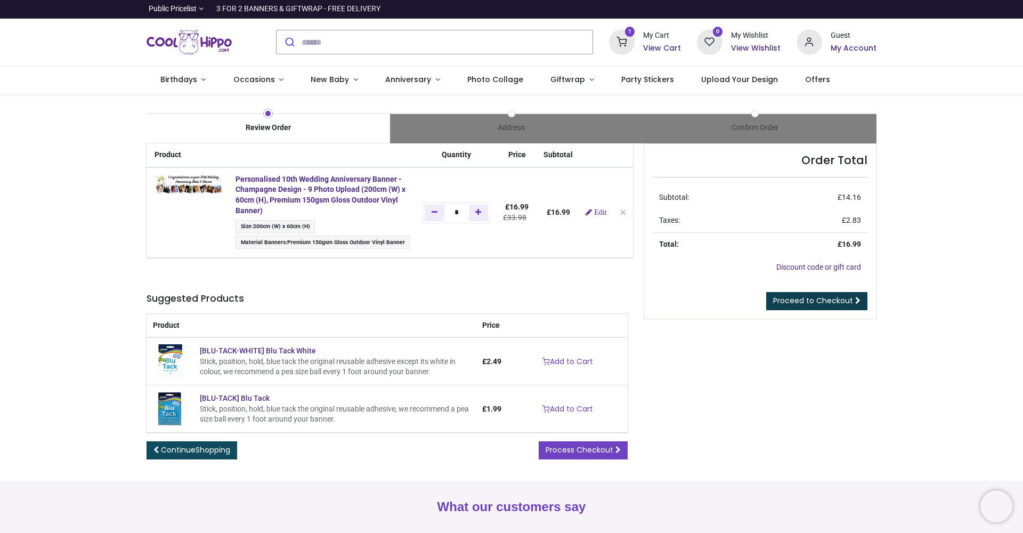
click at [823, 303] on span "Proceed to Checkout" at bounding box center [813, 300] width 80 height 11
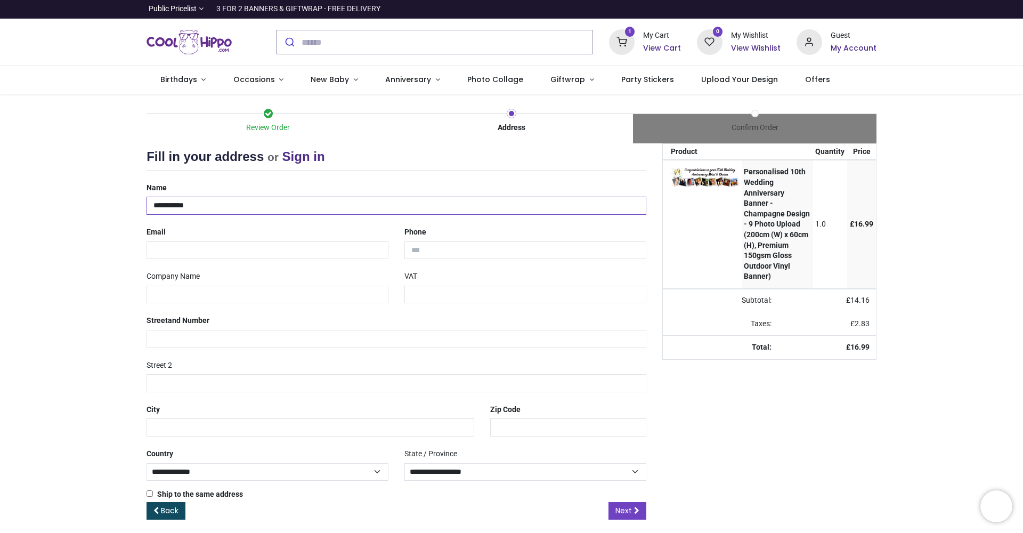
type input "**********"
click at [313, 259] on div "**********" at bounding box center [397, 340] width 516 height 323
type input "**********"
type input "**"
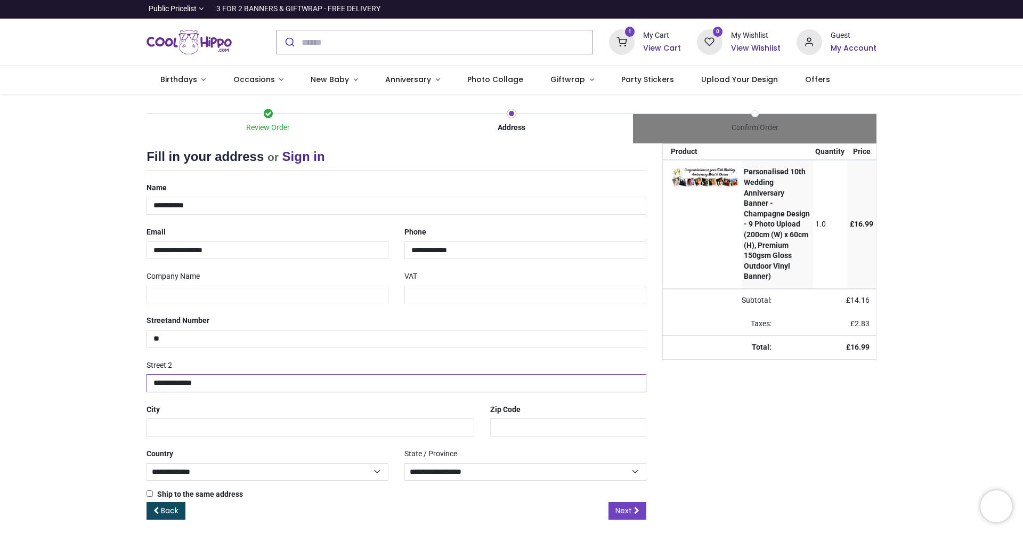
type input "**********"
type input "********"
select select "***"
click at [774, 460] on div "Your order: £ 16.99 Product Quantity Price Personalised 10th Wedding Anniversar…" at bounding box center [769, 339] width 230 height 393
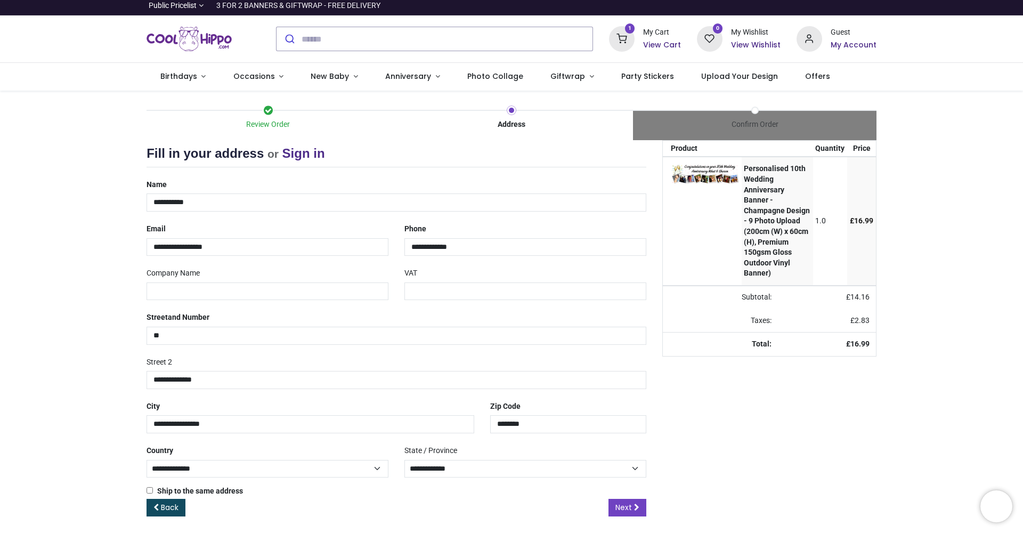
scroll to position [3, 0]
click at [621, 503] on span "Next" at bounding box center [624, 508] width 17 height 11
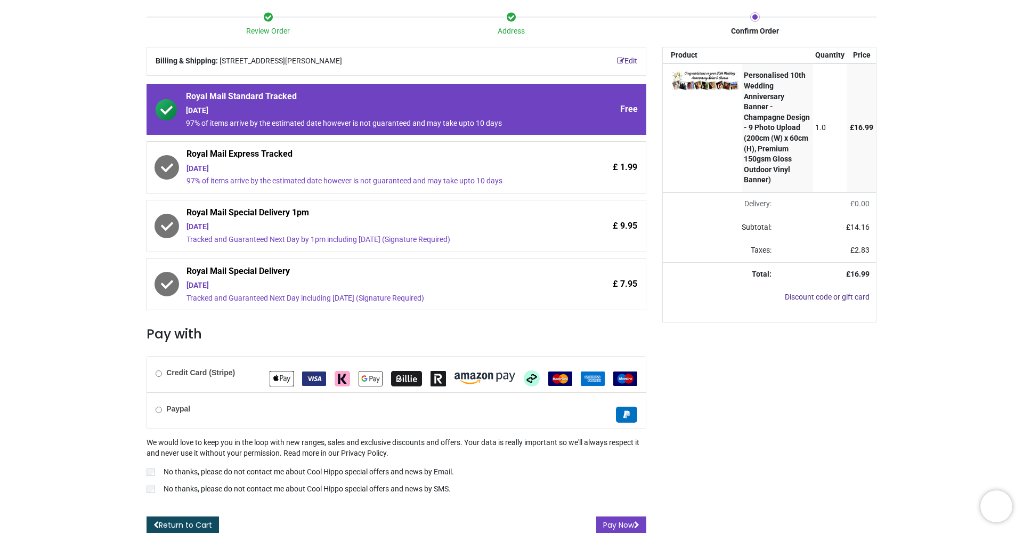
scroll to position [96, 0]
click at [617, 521] on button "Pay Now" at bounding box center [621, 526] width 50 height 18
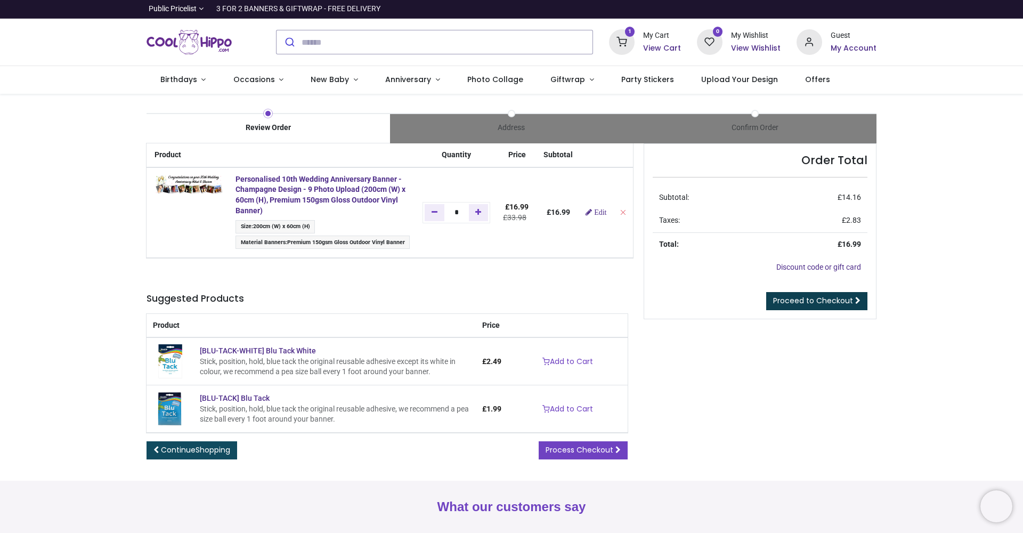
click at [817, 297] on span "Proceed to Checkout" at bounding box center [813, 300] width 80 height 11
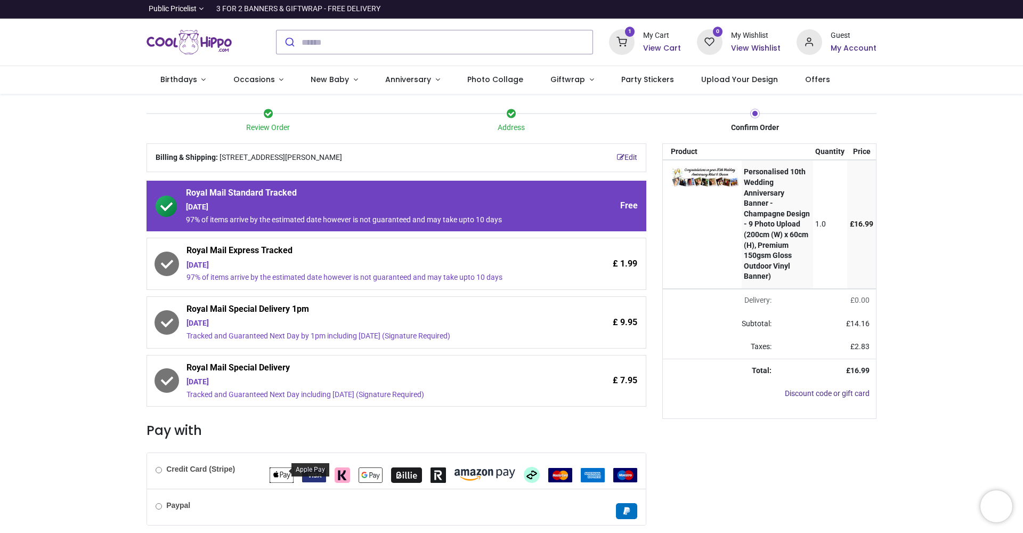
click at [278, 474] on img "Apple Pay" at bounding box center [282, 474] width 24 height 15
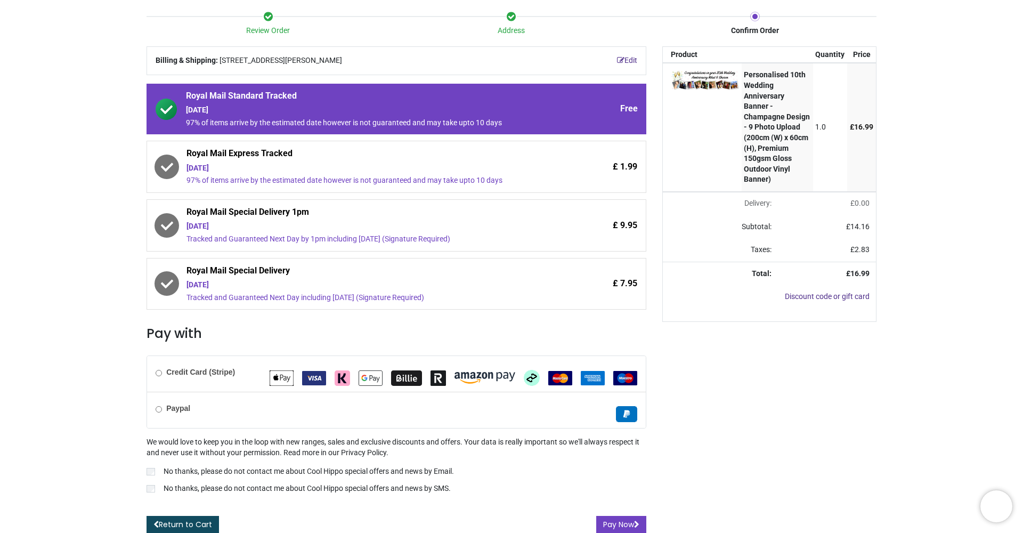
scroll to position [96, 0]
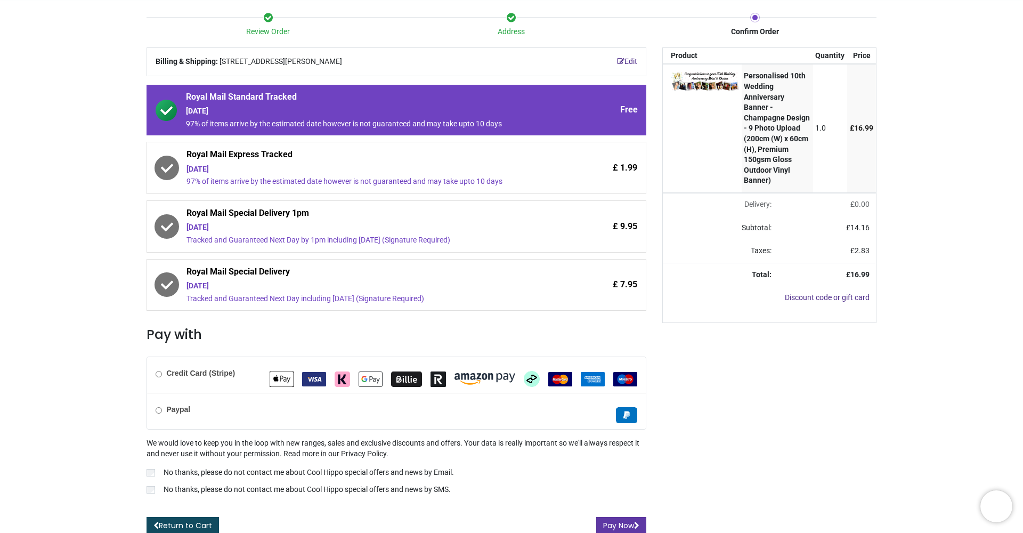
click at [624, 520] on button "Pay Now" at bounding box center [621, 526] width 50 height 18
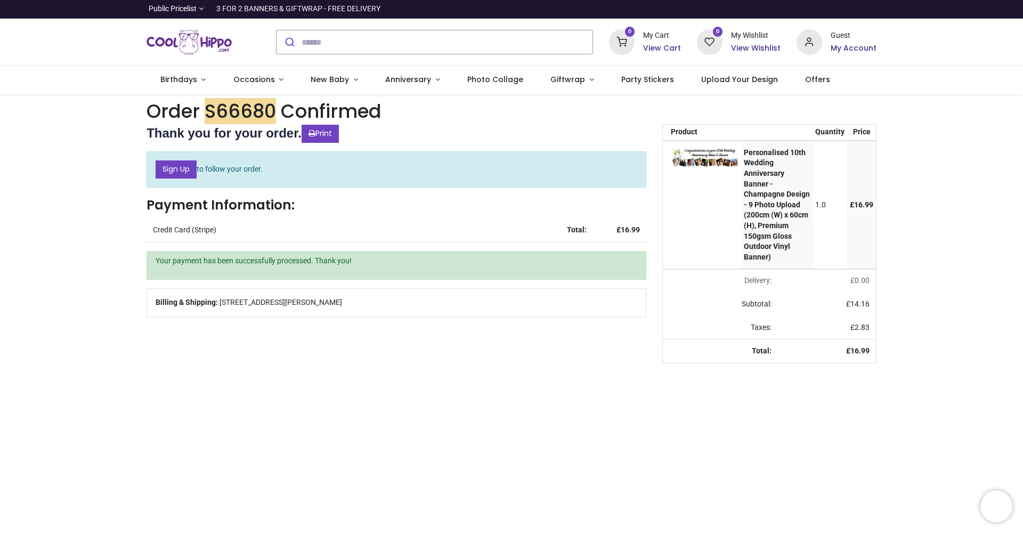
click at [848, 47] on h6 "My Account" at bounding box center [854, 48] width 46 height 11
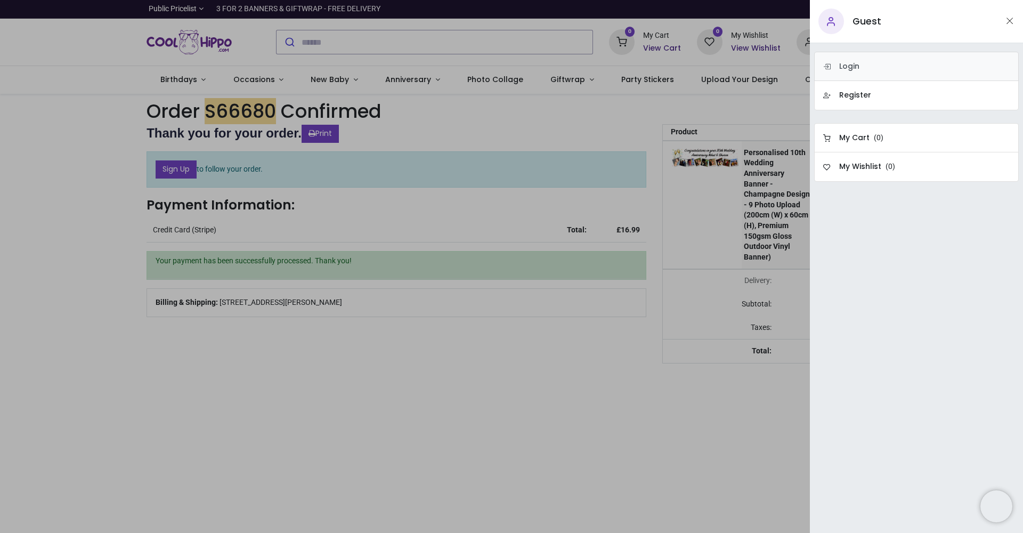
click at [848, 69] on h6 "Login" at bounding box center [849, 66] width 20 height 11
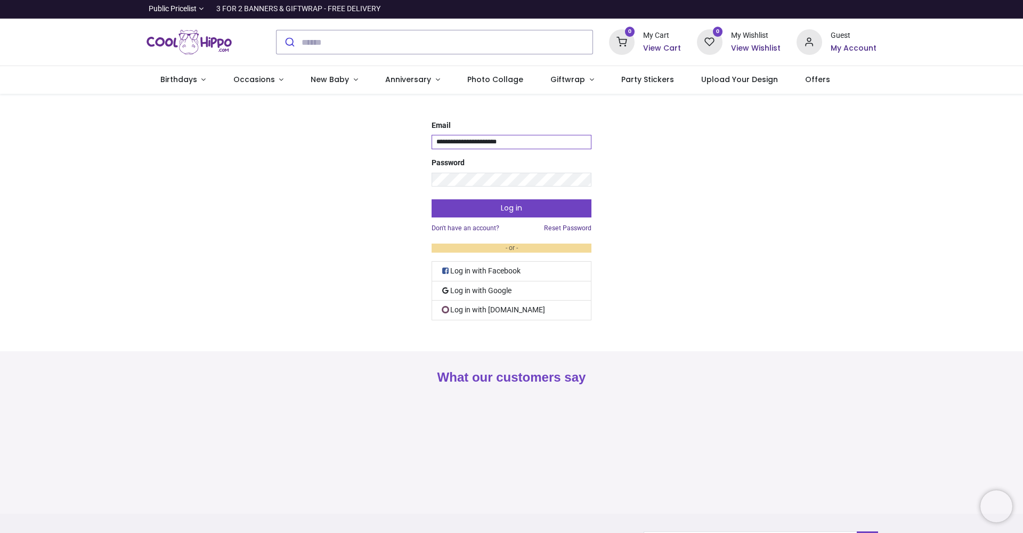
type input "**********"
click at [511, 207] on button "Log in" at bounding box center [512, 208] width 160 height 18
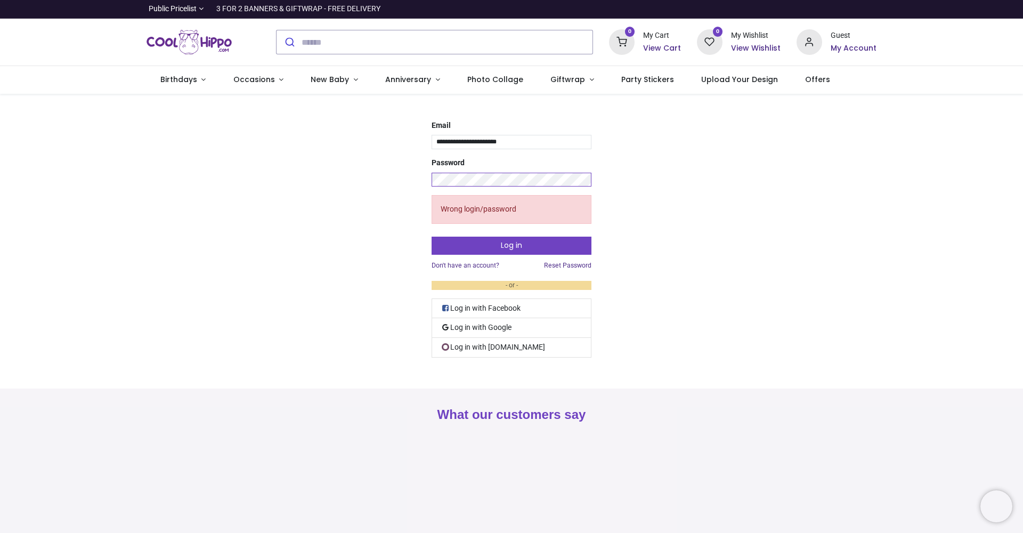
click at [511, 244] on button "Log in" at bounding box center [512, 246] width 160 height 18
click at [561, 263] on link "Reset Password" at bounding box center [567, 265] width 47 height 9
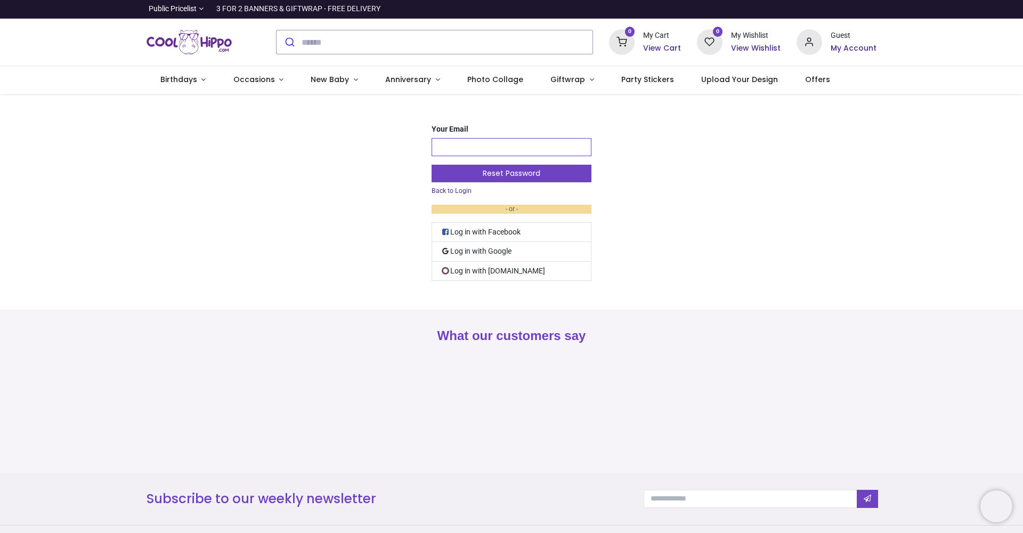
click at [465, 146] on input "Your Email" at bounding box center [512, 147] width 160 height 18
type input "**********"
click at [496, 174] on button "Reset Password" at bounding box center [512, 174] width 160 height 18
